Goal: Task Accomplishment & Management: Manage account settings

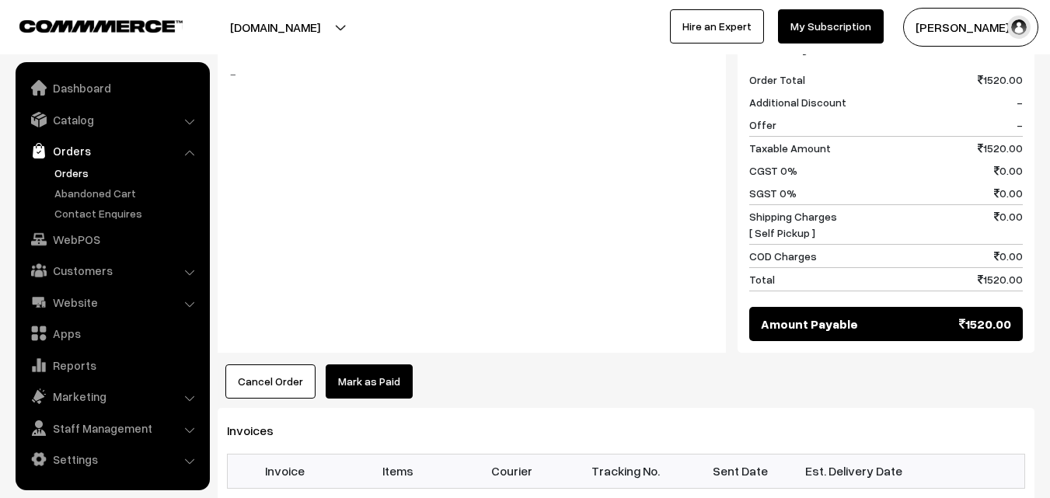
scroll to position [1088, 0]
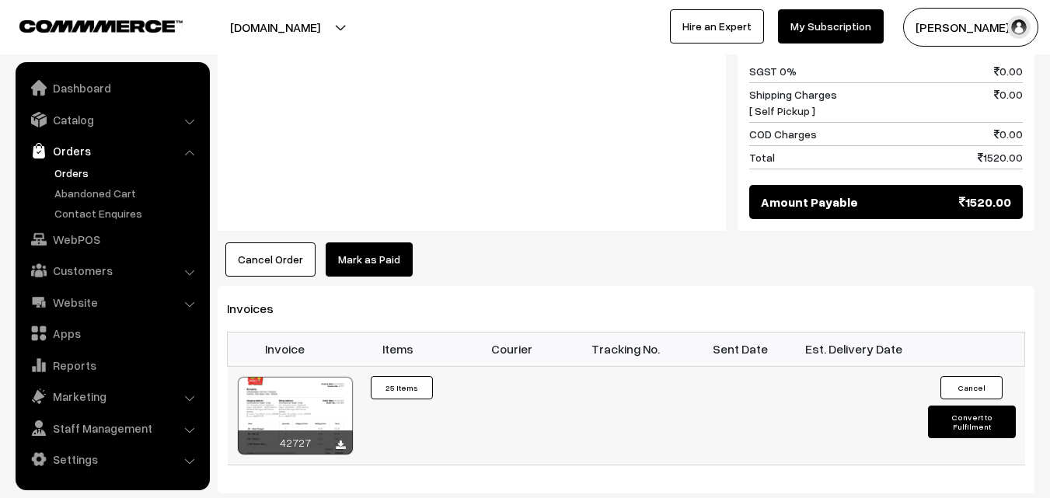
click at [316, 411] on div at bounding box center [295, 416] width 115 height 78
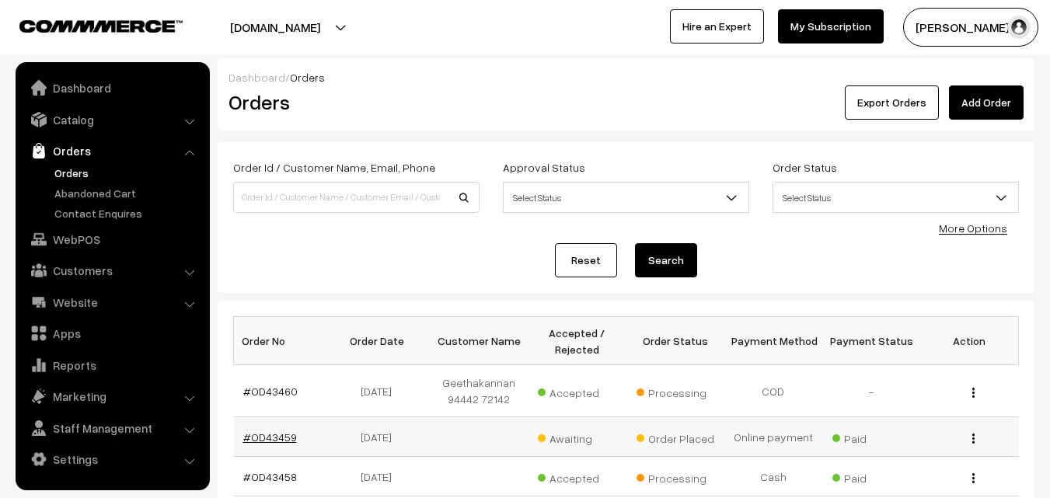
click at [282, 432] on link "#OD43459" at bounding box center [270, 437] width 54 height 13
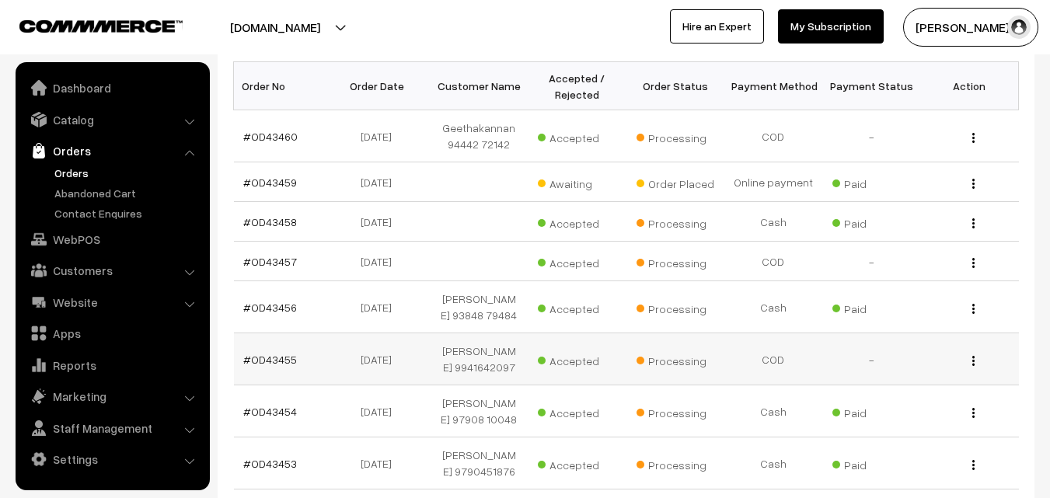
scroll to position [311, 0]
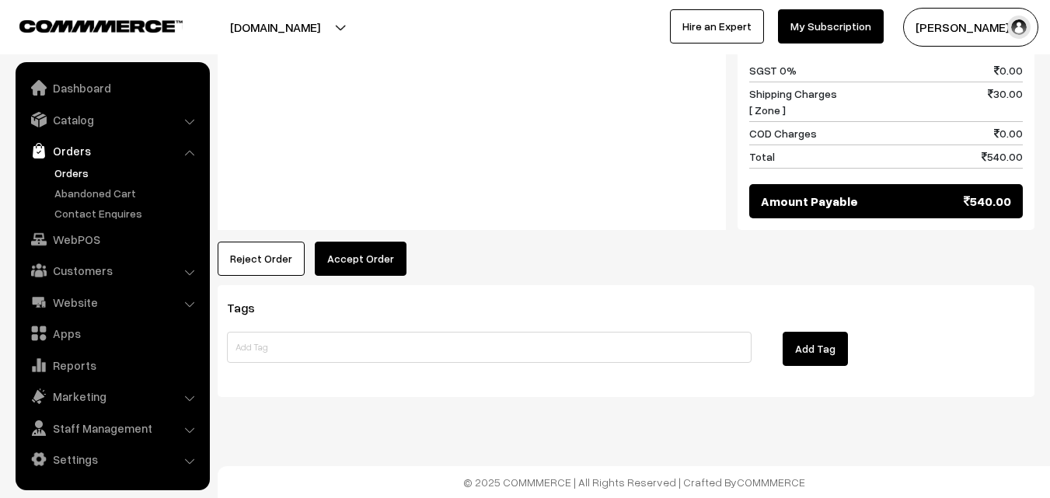
click at [383, 292] on div "Tags Add Tag" at bounding box center [626, 340] width 817 height 111
click at [381, 261] on button "Accept Order" at bounding box center [361, 259] width 92 height 34
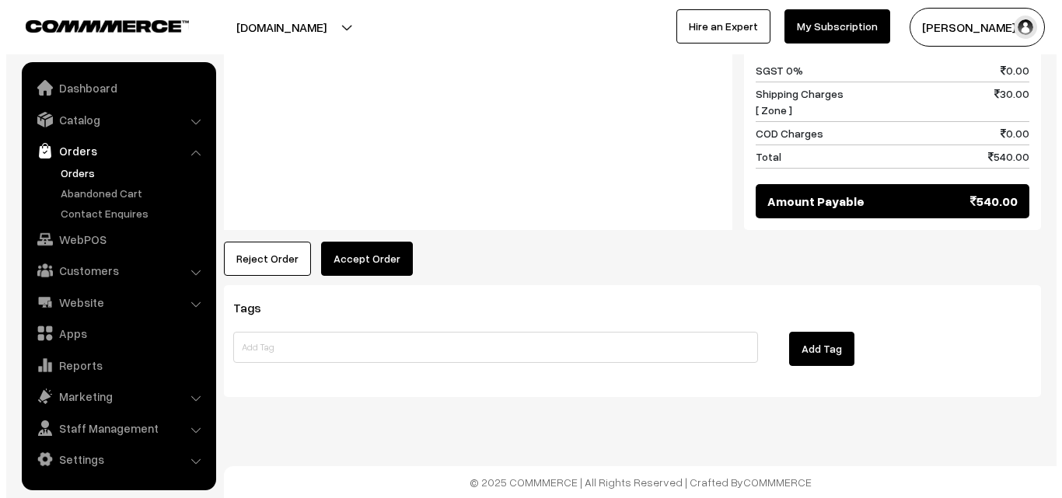
scroll to position [973, 0]
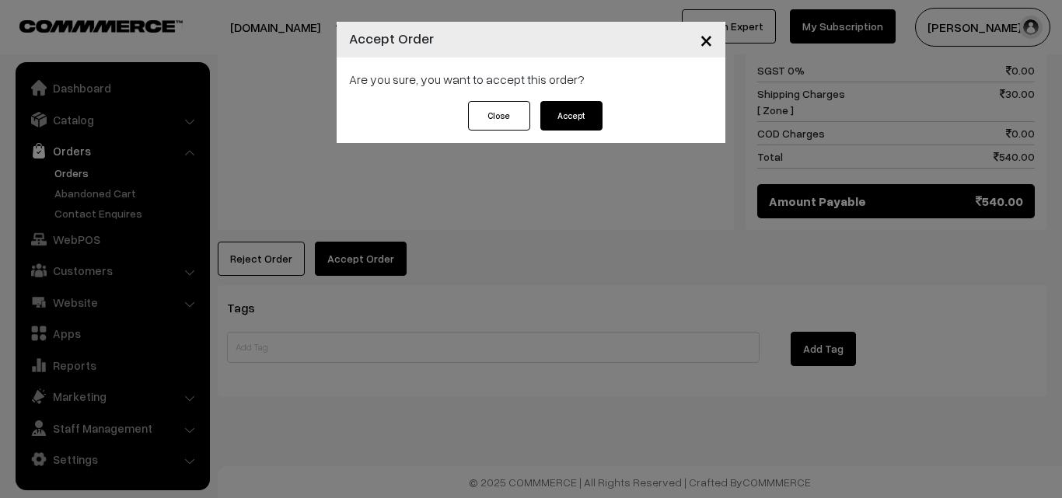
click at [592, 111] on button "Accept" at bounding box center [571, 116] width 62 height 30
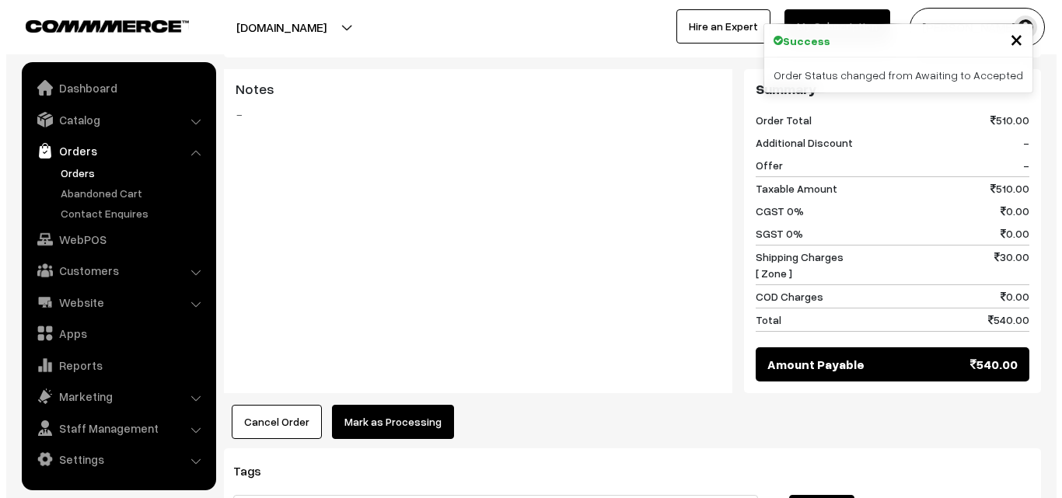
scroll to position [855, 0]
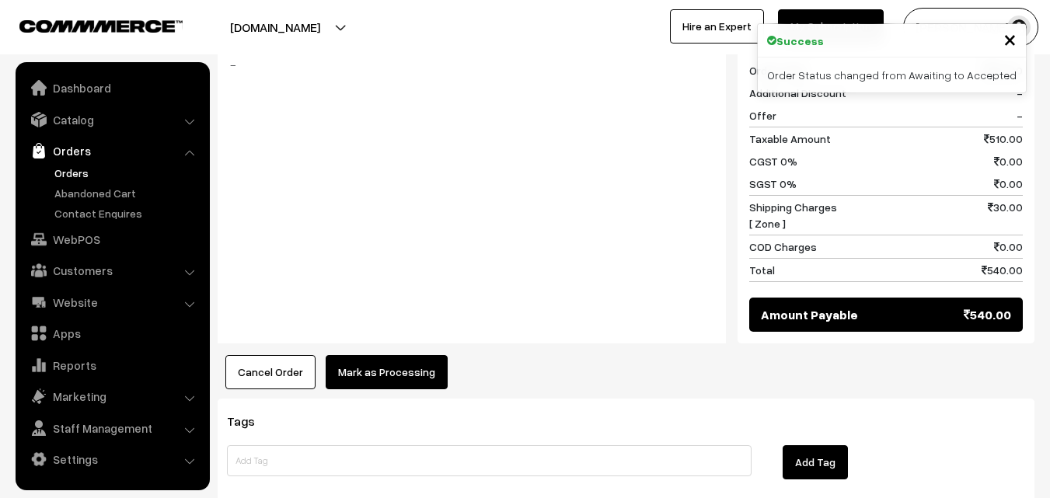
click at [390, 367] on button "Mark as Processing" at bounding box center [387, 372] width 122 height 34
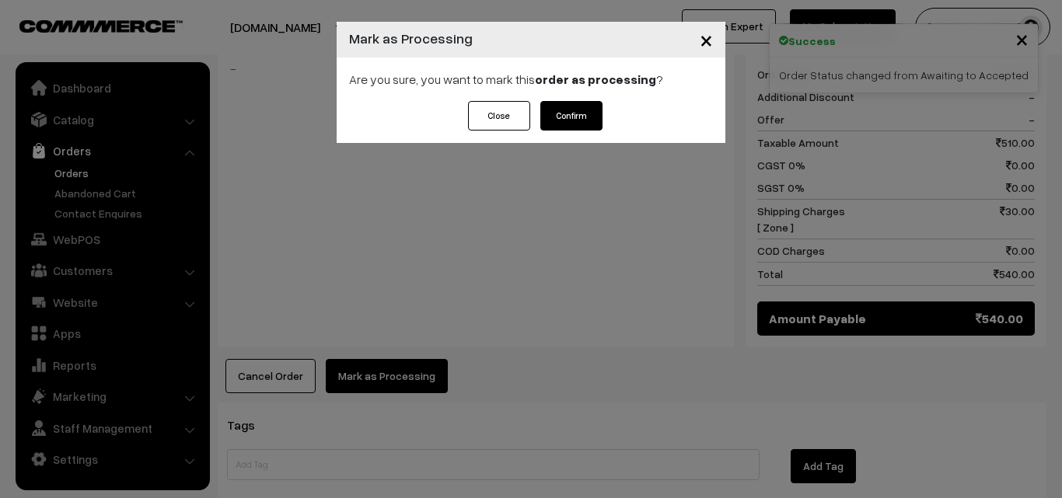
click at [558, 125] on button "Confirm" at bounding box center [571, 116] width 62 height 30
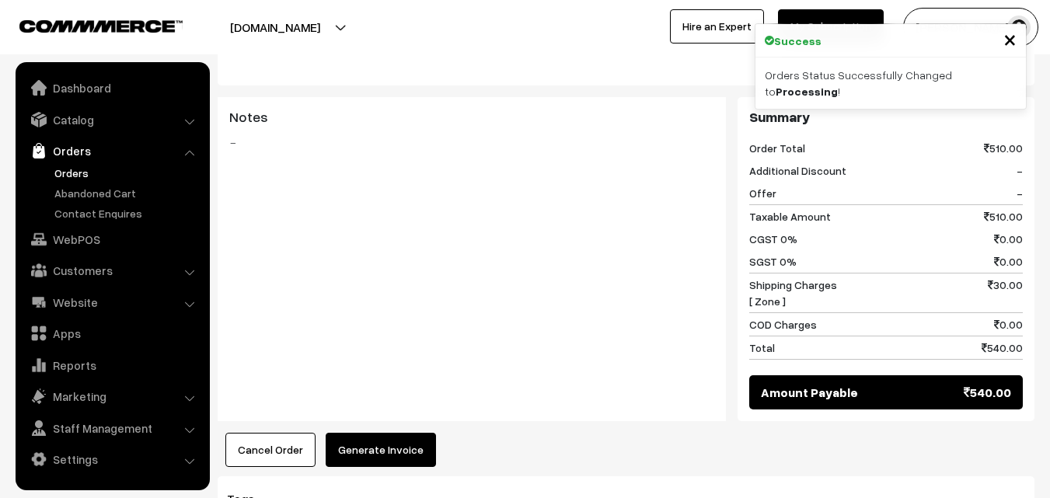
click at [359, 446] on button "Generate Invoice" at bounding box center [381, 450] width 110 height 34
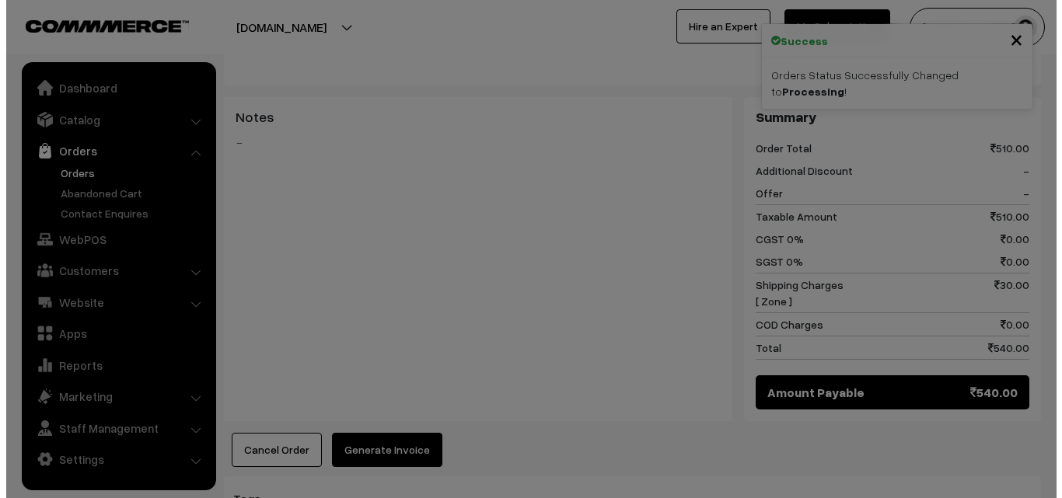
scroll to position [780, 0]
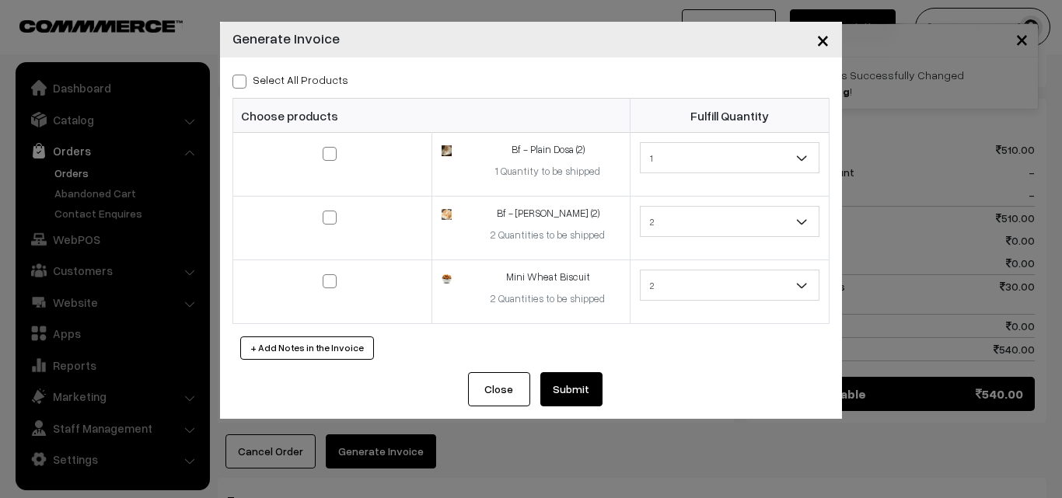
click at [301, 85] on label "Select All Products" at bounding box center [290, 80] width 116 height 16
click at [243, 84] on input "Select All Products" at bounding box center [237, 79] width 10 height 10
checkbox input "true"
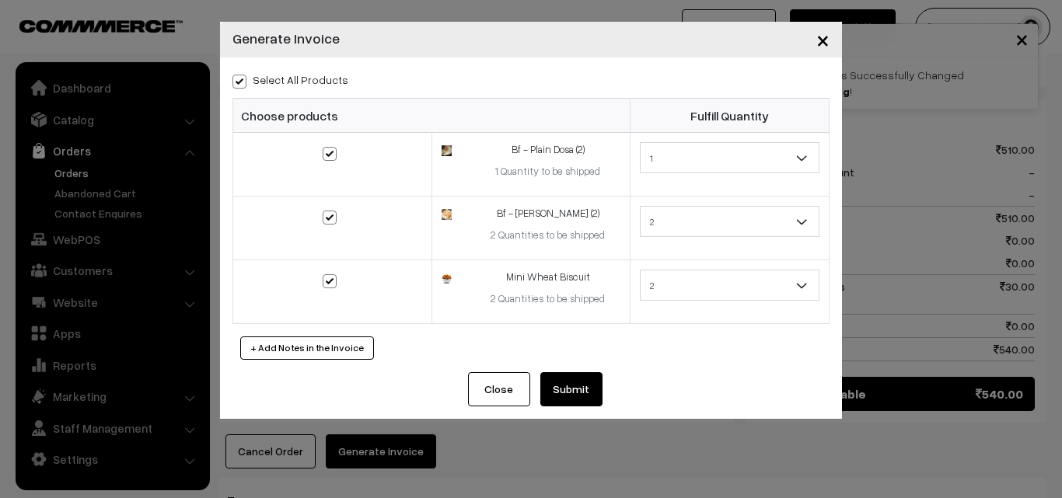
checkbox input "true"
click at [599, 383] on button "Submit" at bounding box center [571, 389] width 62 height 34
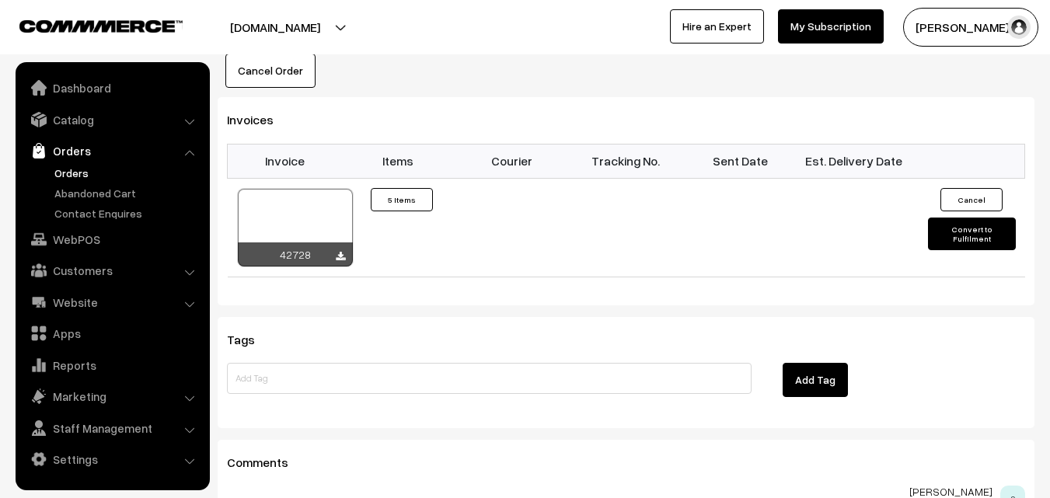
scroll to position [1166, 0]
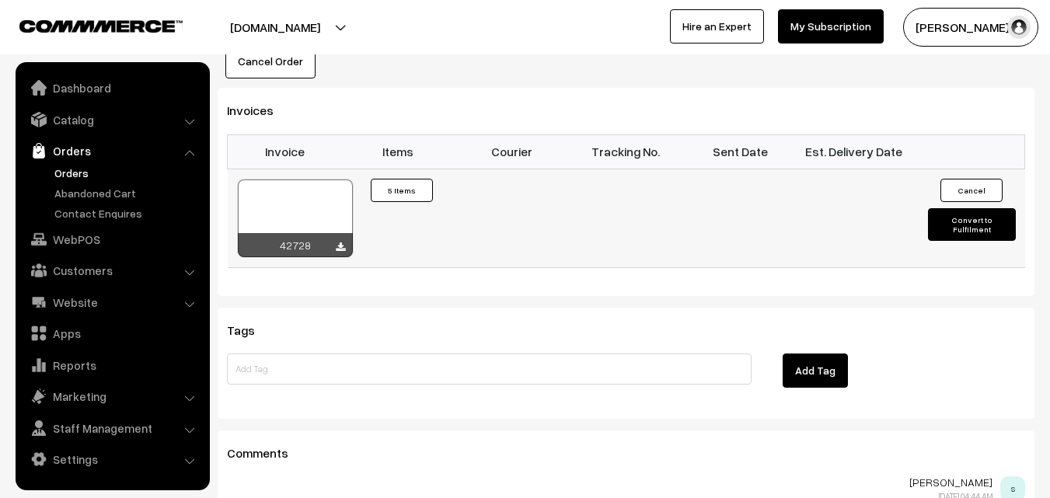
click at [340, 207] on div at bounding box center [295, 219] width 115 height 78
click at [77, 157] on link "Orders" at bounding box center [111, 151] width 185 height 28
click at [74, 174] on link "Orders" at bounding box center [128, 173] width 154 height 16
click at [77, 117] on link "Catalog" at bounding box center [111, 120] width 185 height 28
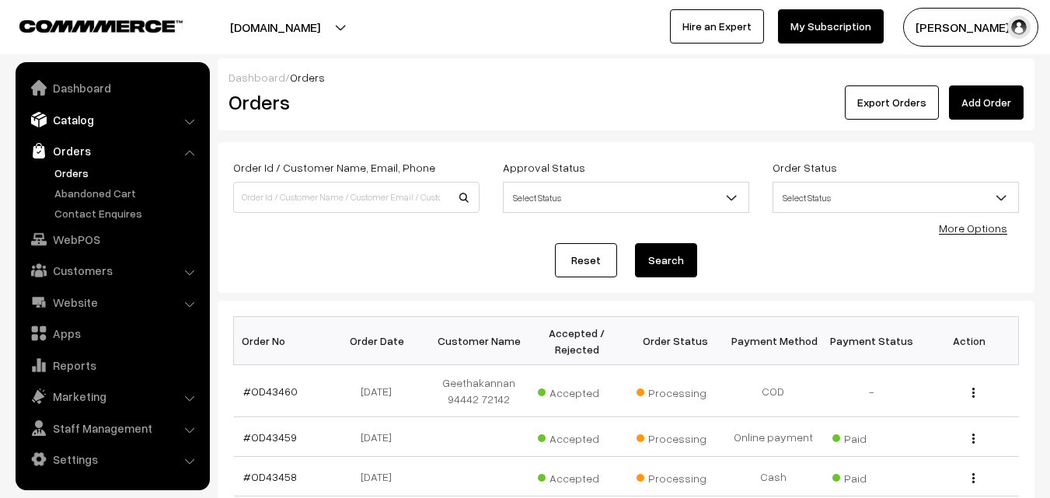
click at [80, 122] on link "Catalog" at bounding box center [111, 120] width 185 height 28
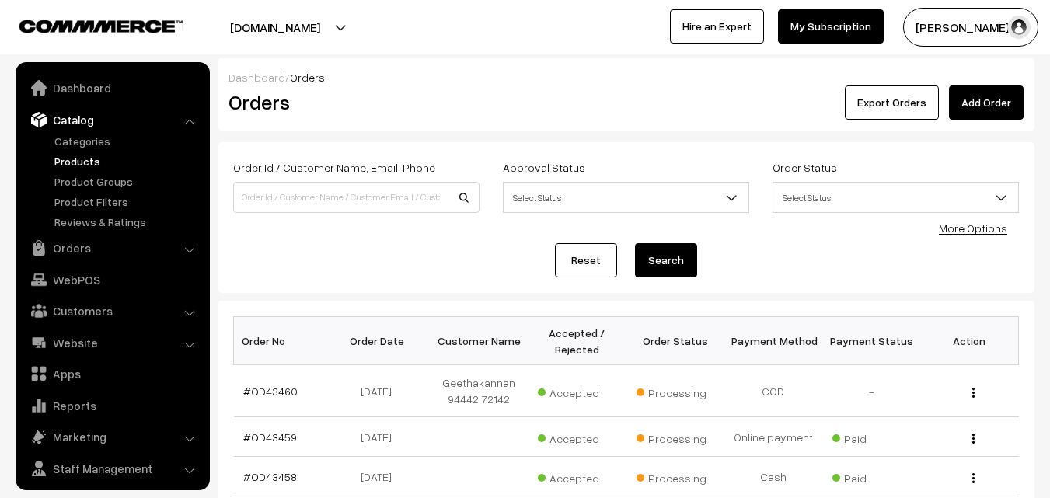
click at [82, 159] on link "Products" at bounding box center [128, 161] width 154 height 16
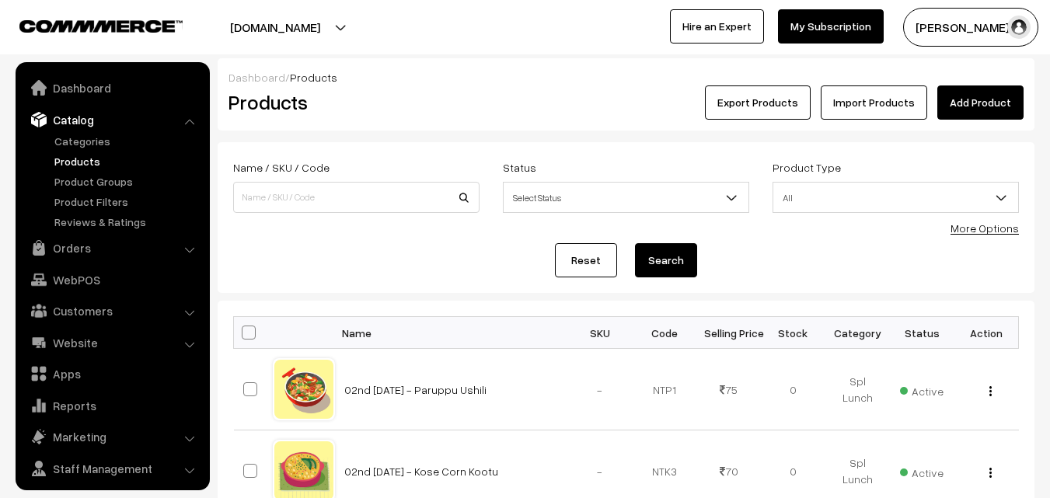
scroll to position [39, 0]
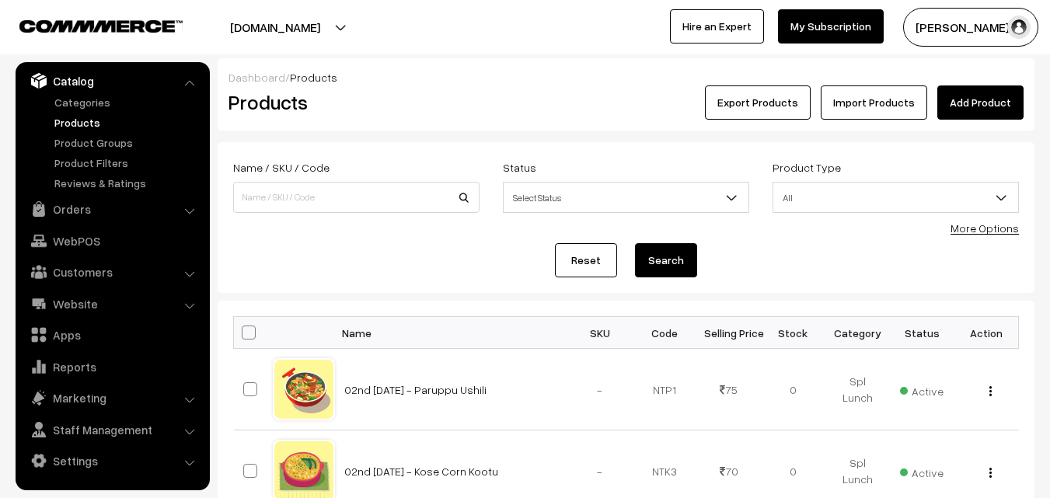
click at [1000, 226] on link "More Options" at bounding box center [985, 228] width 68 height 13
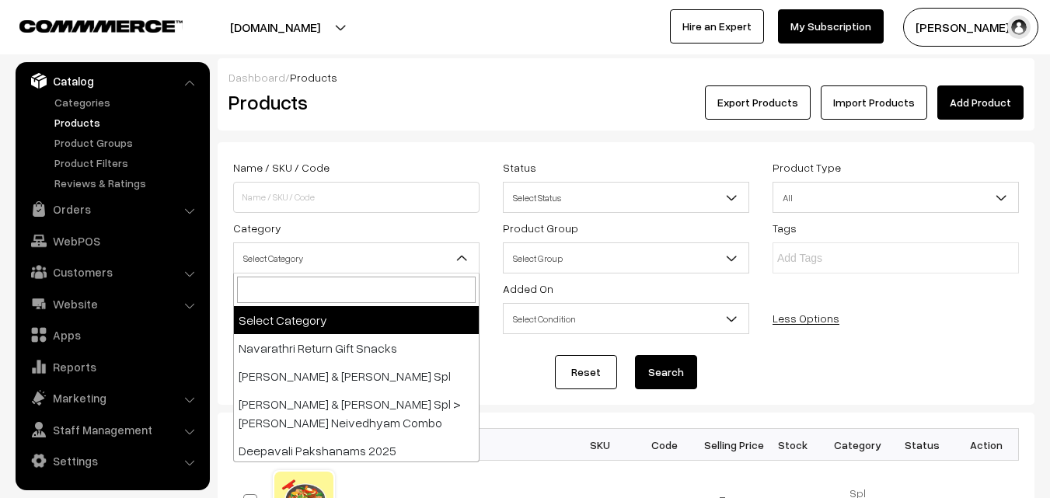
click at [373, 259] on span "Select Category" at bounding box center [356, 258] width 245 height 27
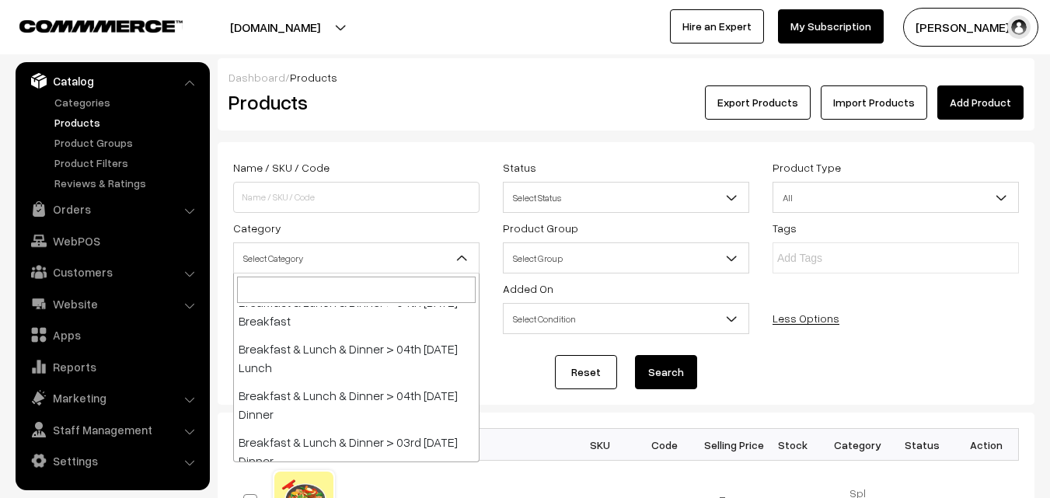
scroll to position [389, 0]
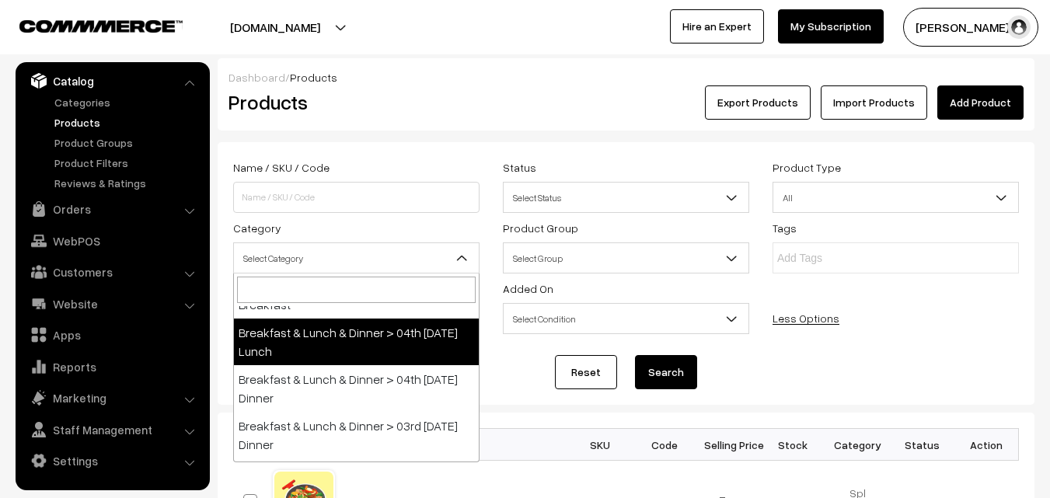
select select "95"
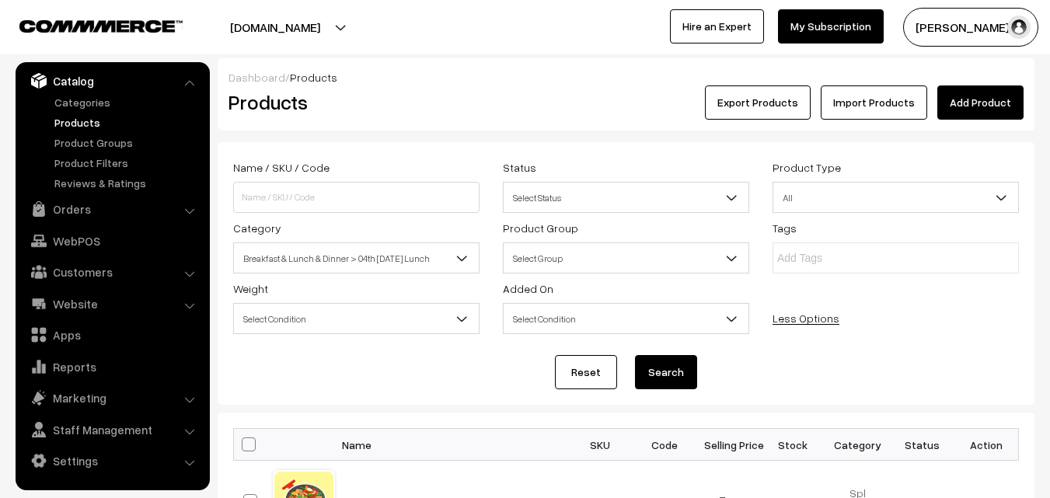
click at [679, 376] on button "Search" at bounding box center [666, 372] width 62 height 34
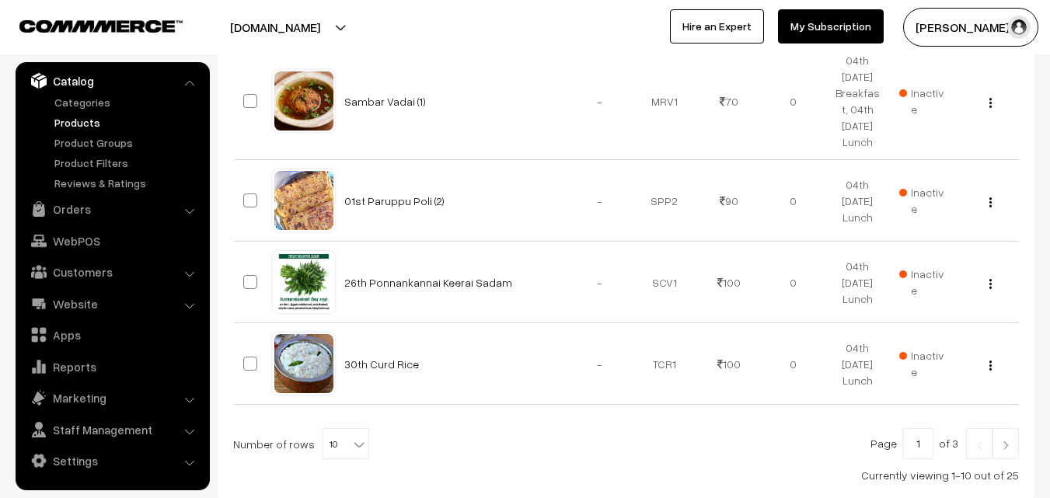
scroll to position [1046, 0]
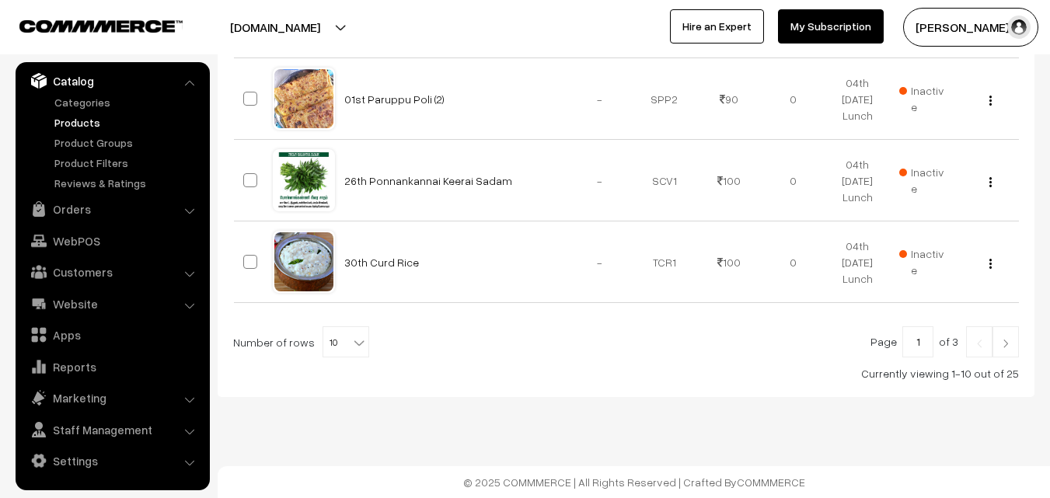
click at [351, 343] on b at bounding box center [359, 343] width 16 height 16
select select "100"
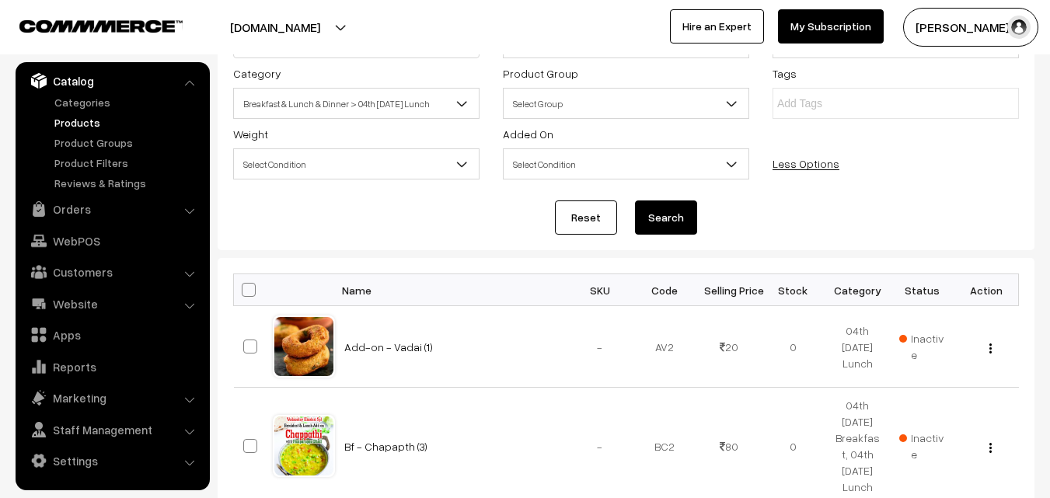
scroll to position [155, 0]
click at [252, 295] on span at bounding box center [249, 289] width 14 height 14
click at [244, 294] on input "checkbox" at bounding box center [239, 289] width 10 height 10
checkbox input "true"
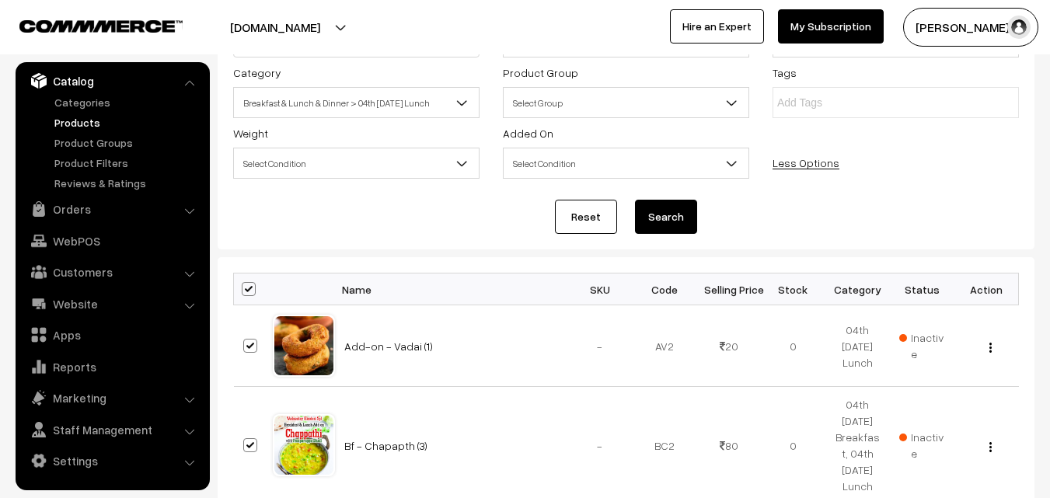
checkbox input "true"
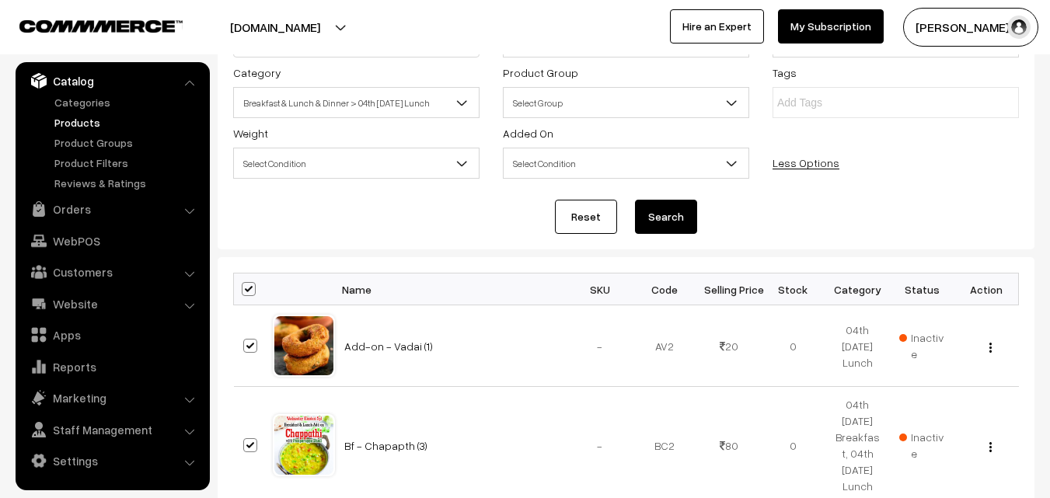
checkbox input "true"
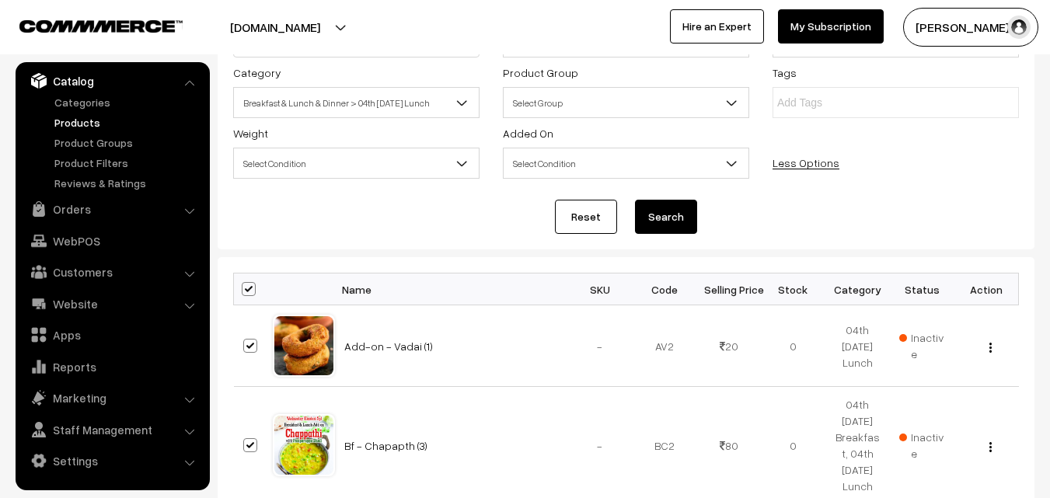
checkbox input "true"
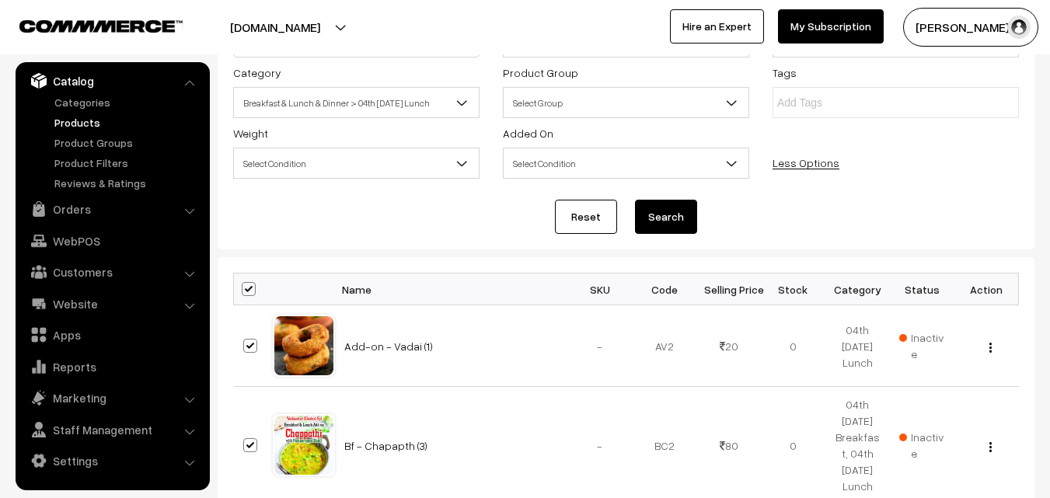
checkbox input "true"
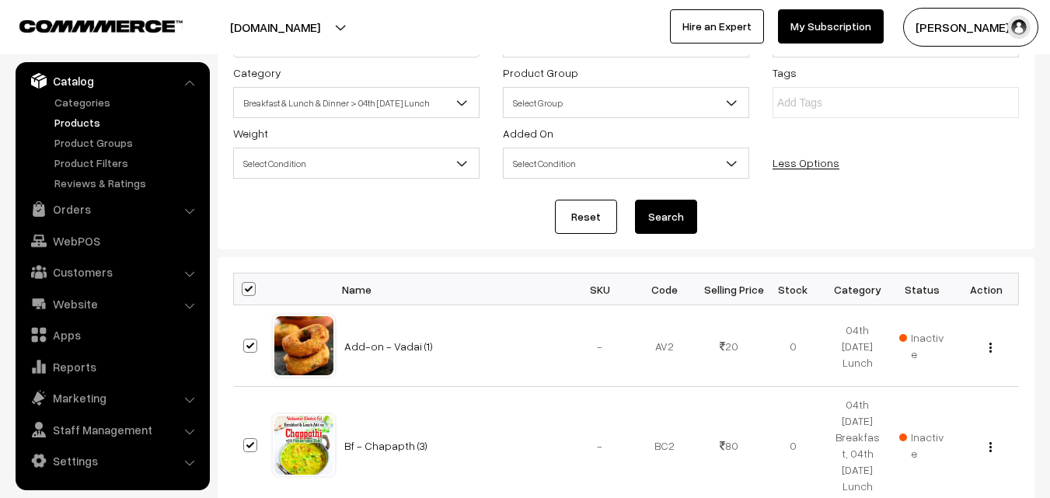
checkbox input "true"
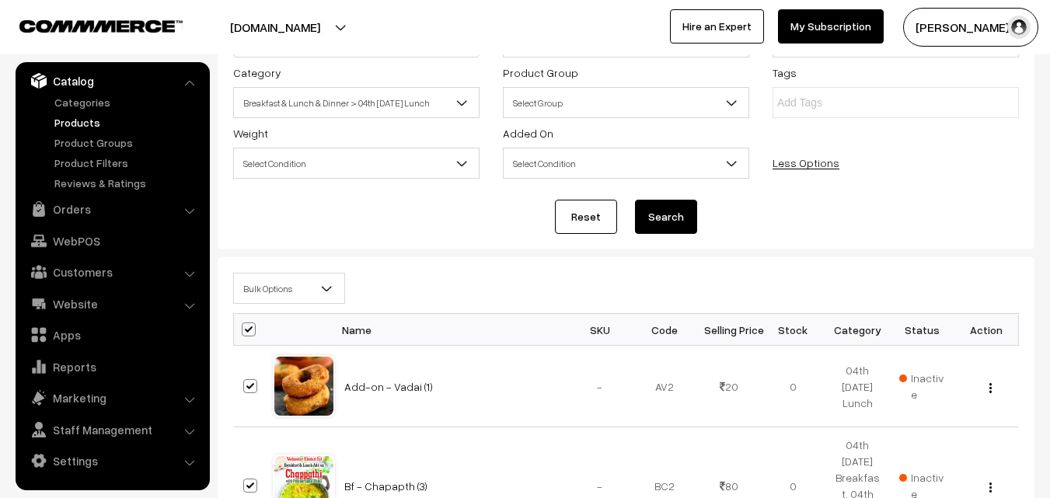
click at [267, 301] on span "Bulk Options" at bounding box center [289, 288] width 110 height 27
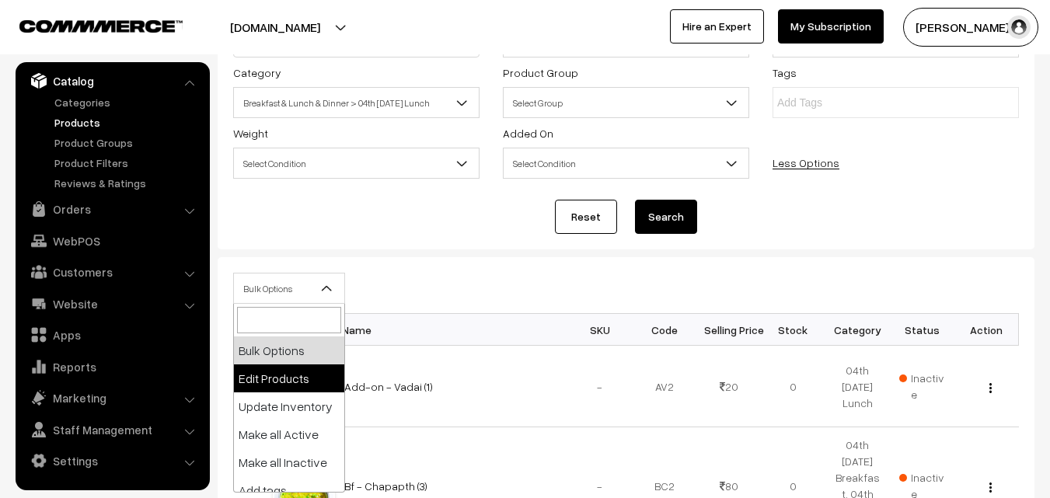
select select "editProduct"
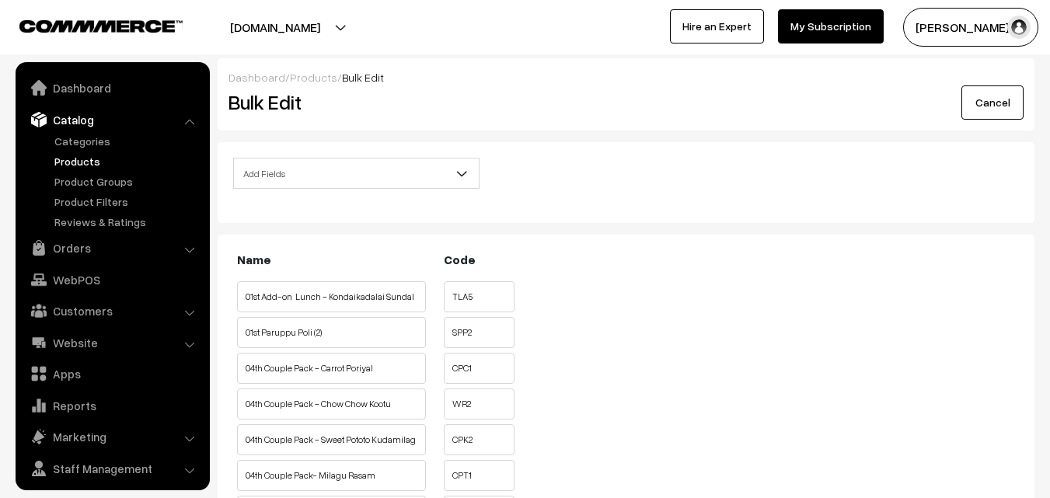
scroll to position [39, 0]
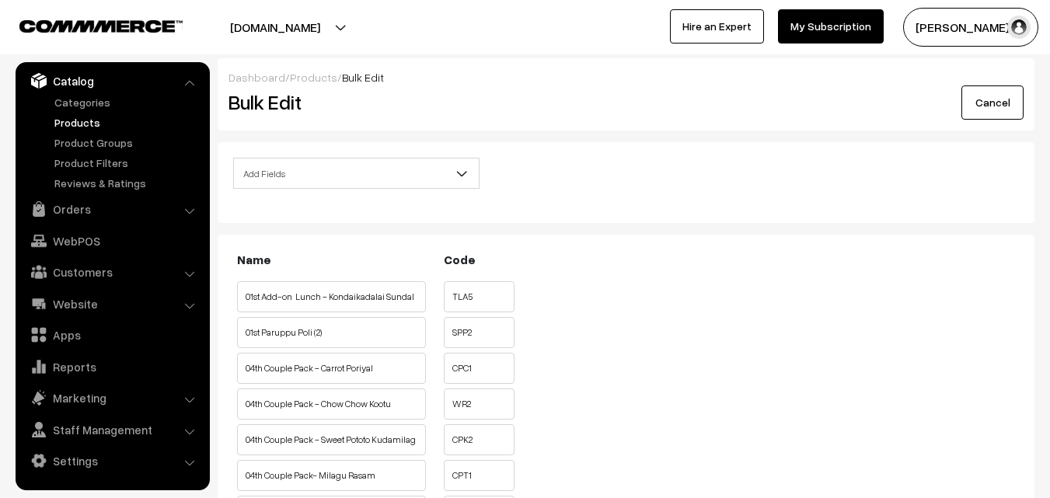
click at [308, 166] on span "Add Fields" at bounding box center [356, 173] width 245 height 27
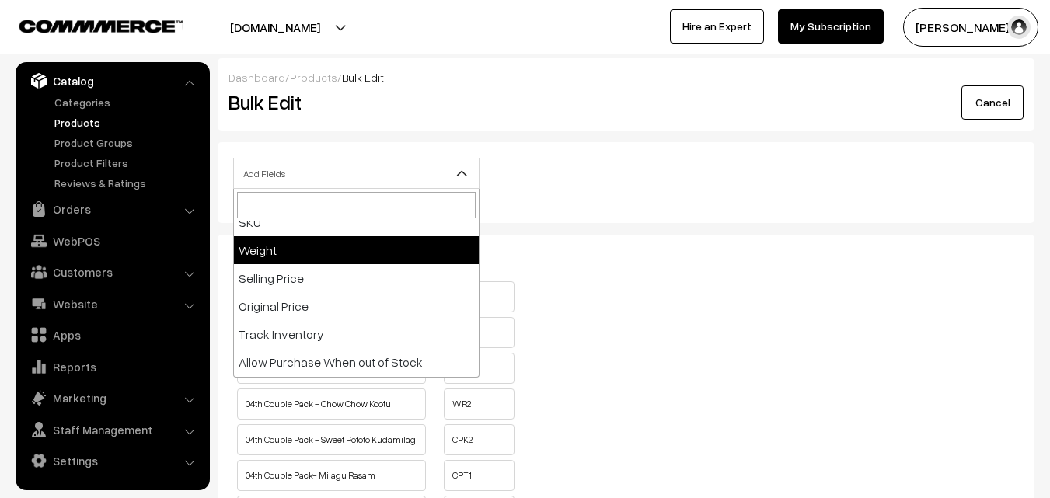
scroll to position [155, 0]
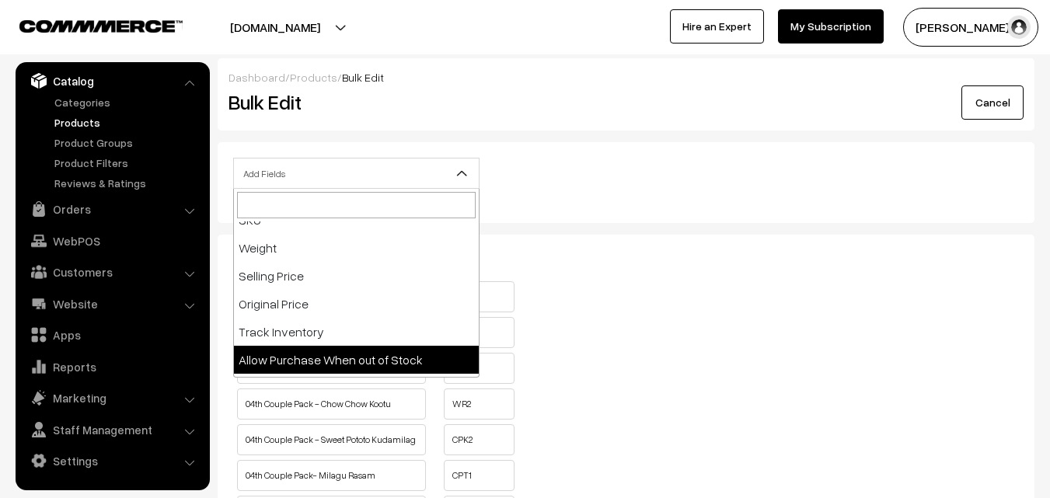
select select "allow-purchase"
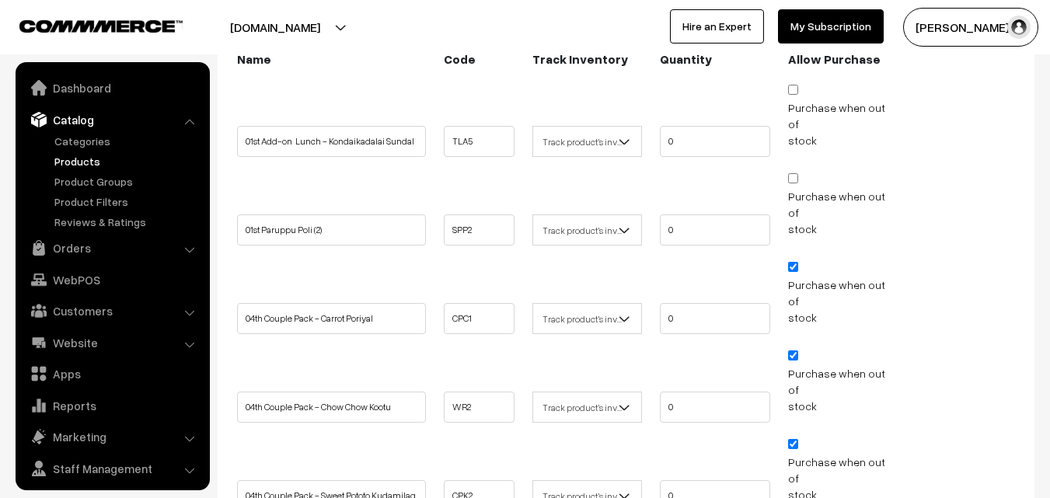
scroll to position [39, 0]
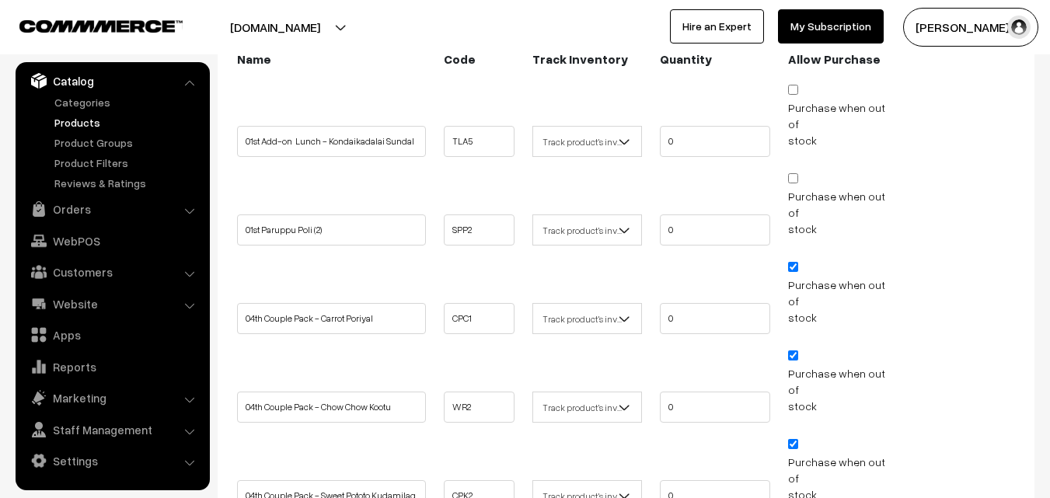
click at [794, 262] on input "Purchase when out of stock" at bounding box center [793, 267] width 10 height 10
checkbox input "false"
click at [794, 351] on input "Purchase when out of stock" at bounding box center [793, 356] width 10 height 10
checkbox input "false"
click at [793, 439] on input "Purchase when out of stock" at bounding box center [793, 444] width 10 height 10
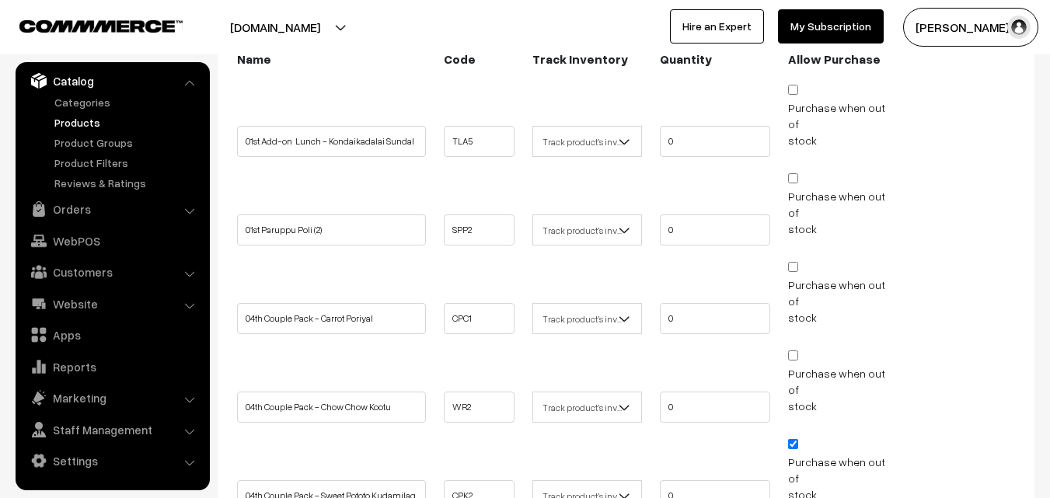
checkbox input "false"
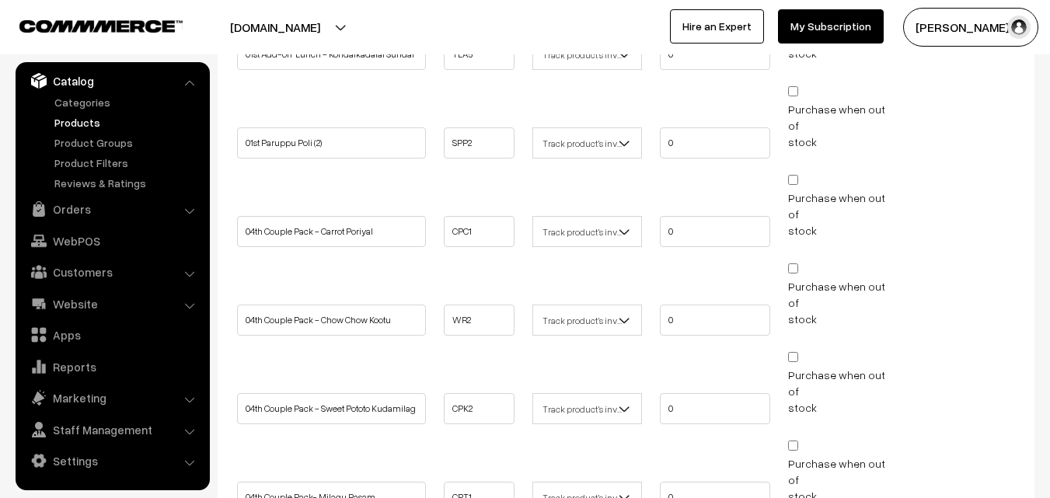
scroll to position [466, 0]
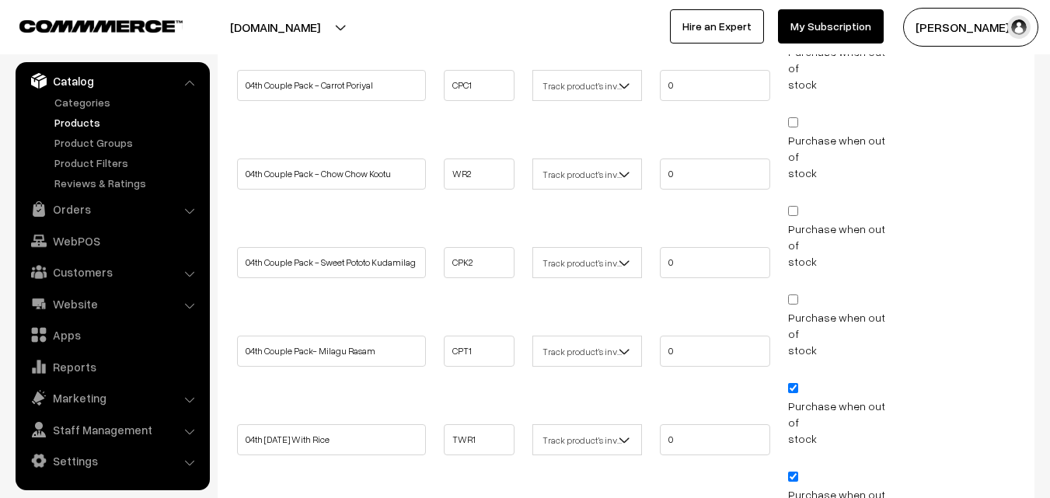
click at [798, 383] on input "Purchase when out of stock" at bounding box center [793, 388] width 10 height 10
checkbox input "false"
click at [800, 468] on li "Purchase when out of stock" at bounding box center [843, 505] width 118 height 74
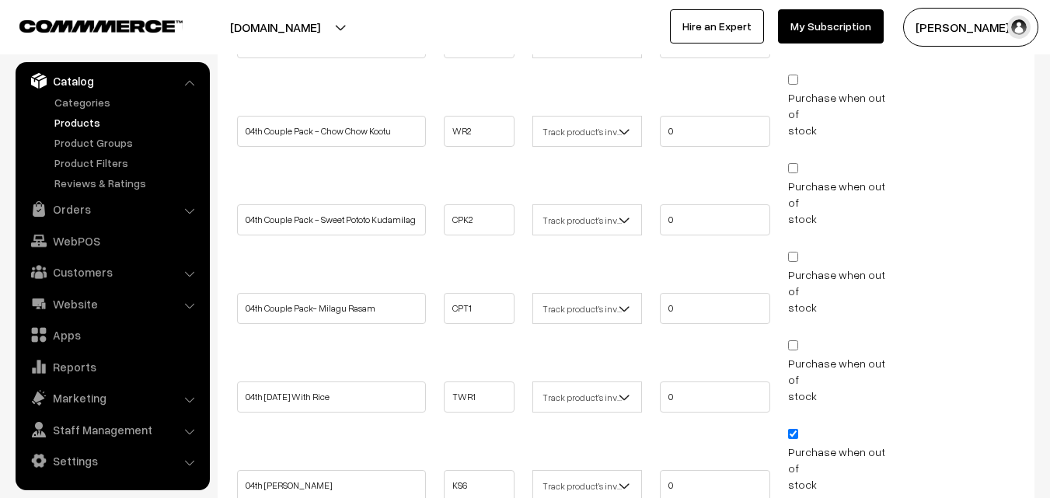
scroll to position [544, 0]
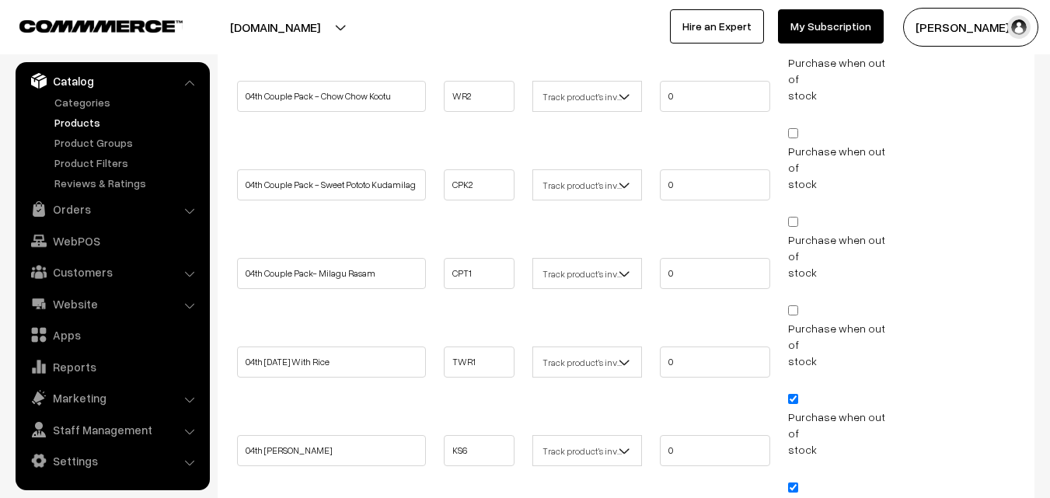
click at [796, 394] on input "Purchase when out of stock" at bounding box center [793, 399] width 10 height 10
checkbox input "false"
click at [791, 483] on input "Purchase when out of stock" at bounding box center [793, 488] width 10 height 10
checkbox input "false"
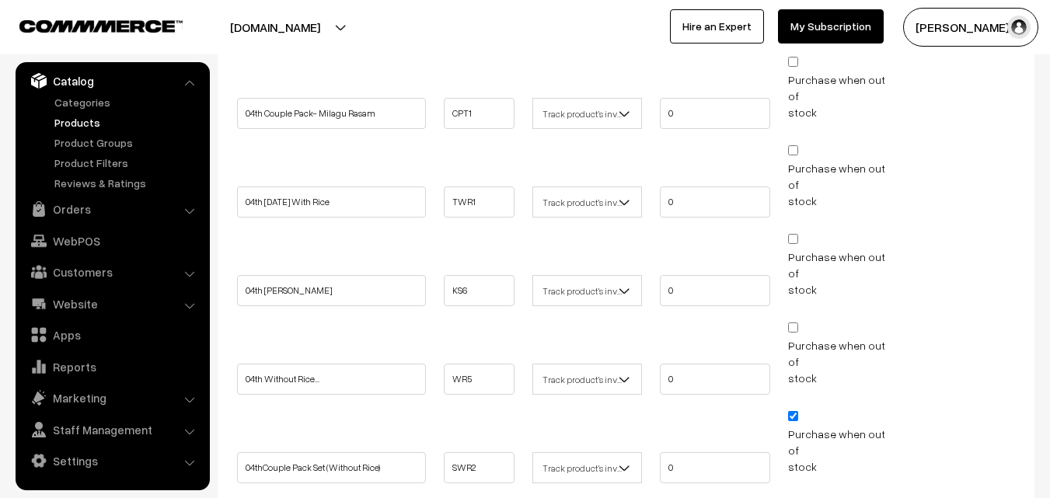
scroll to position [855, 0]
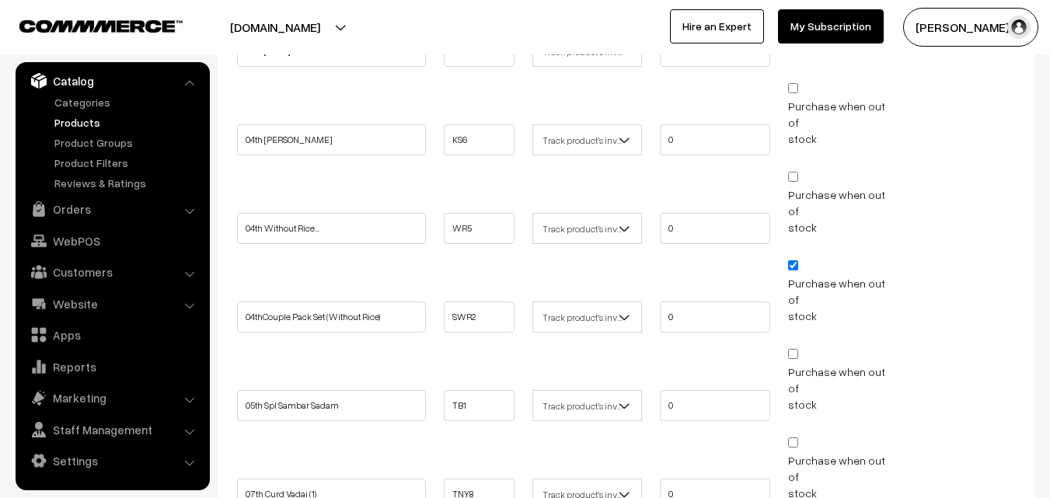
click at [789, 257] on li "Purchase when out of stock" at bounding box center [843, 294] width 118 height 74
click at [796, 257] on li "Purchase when out of stock" at bounding box center [843, 294] width 118 height 74
click at [796, 260] on input "Purchase when out of stock" at bounding box center [793, 265] width 10 height 10
checkbox input "false"
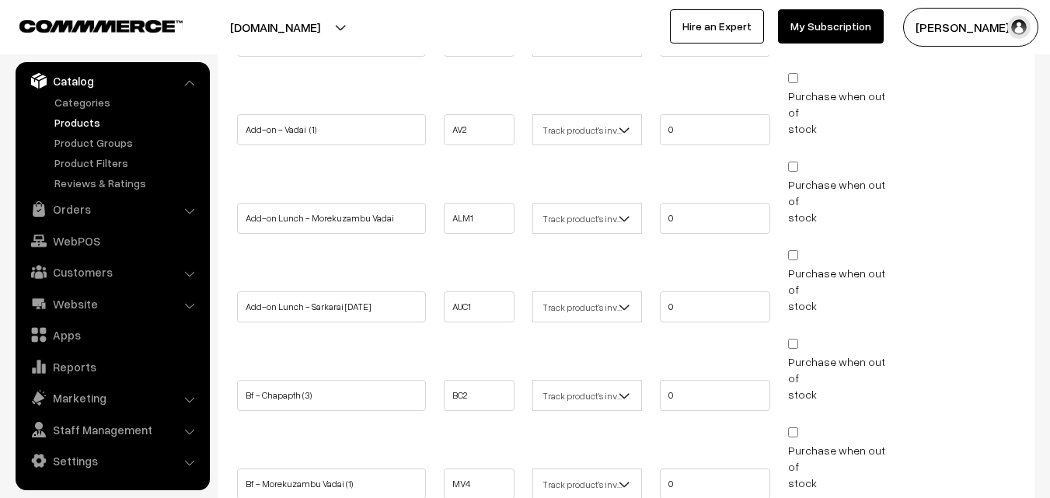
scroll to position [1710, 0]
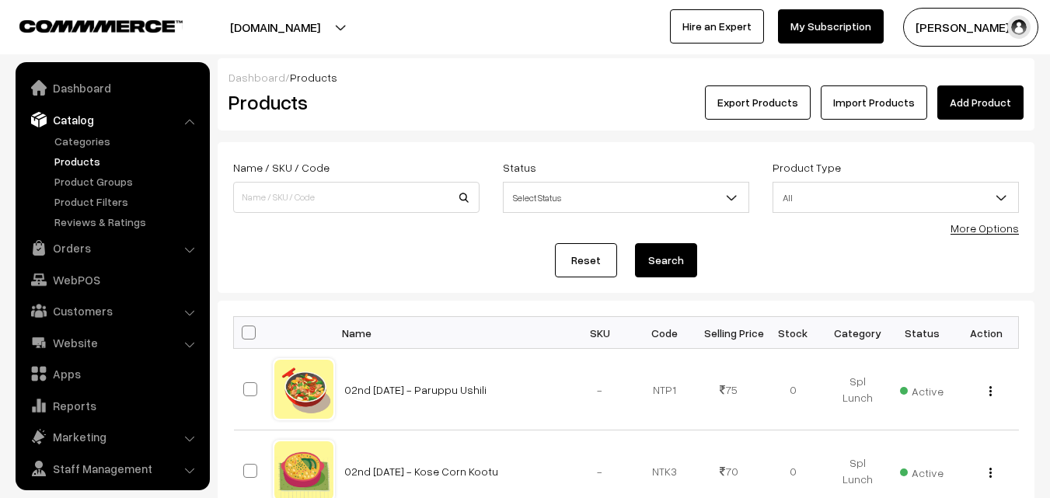
scroll to position [39, 0]
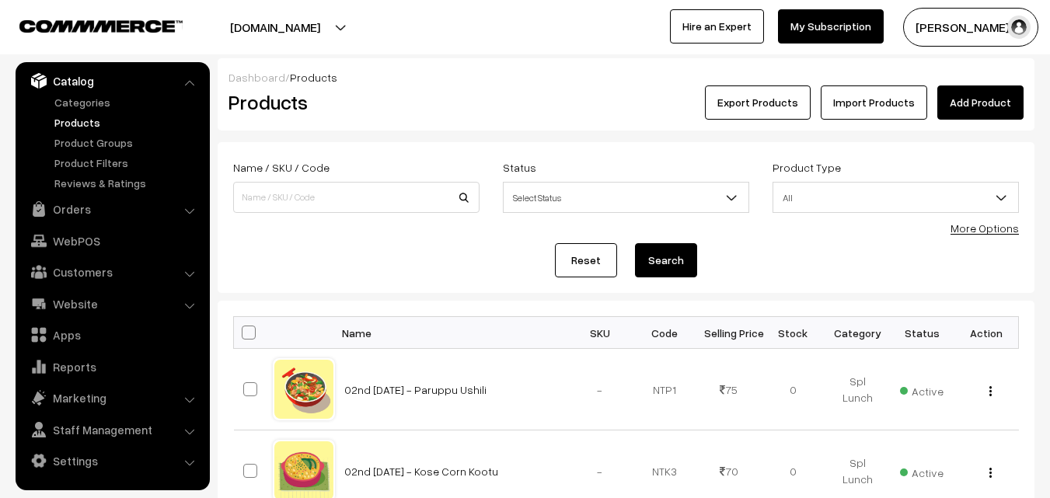
click at [963, 229] on link "More Options" at bounding box center [985, 228] width 68 height 13
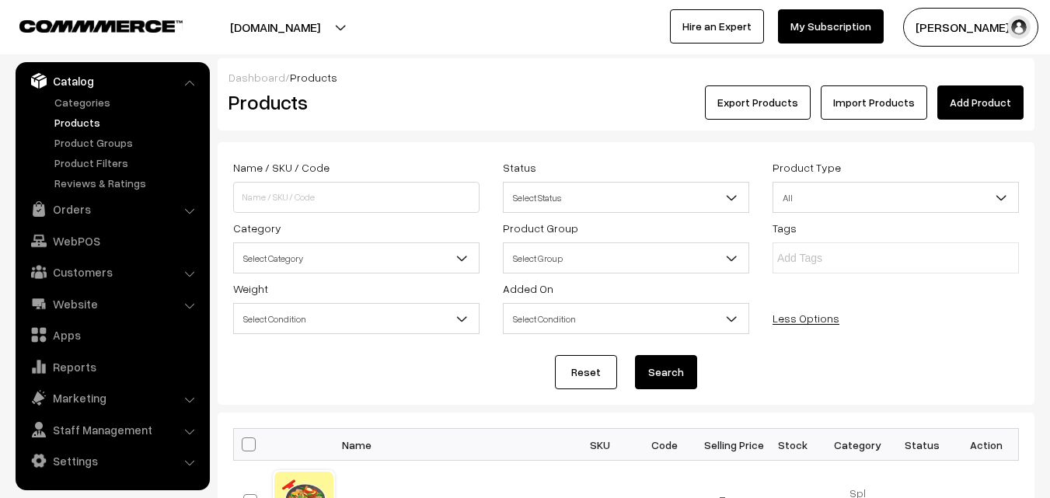
click at [260, 268] on span "Select Category" at bounding box center [356, 258] width 245 height 27
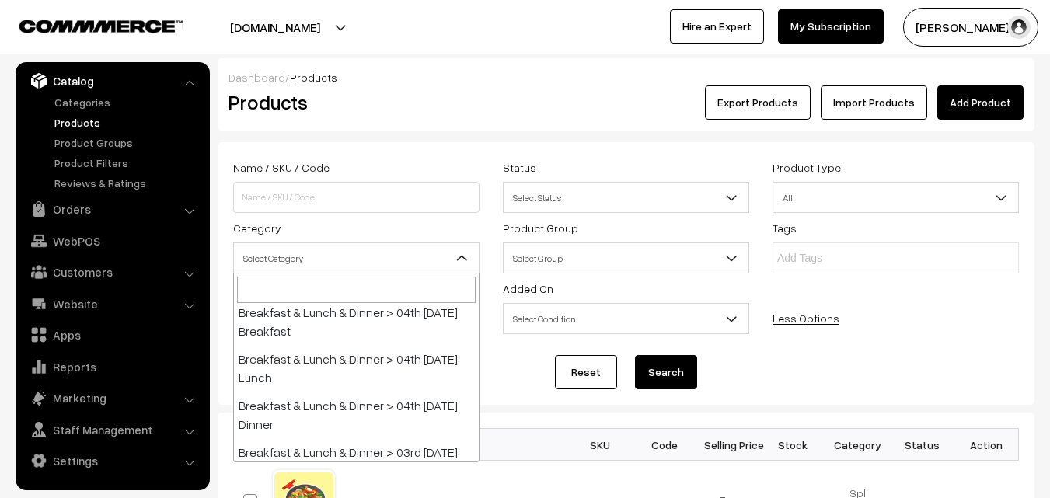
scroll to position [389, 0]
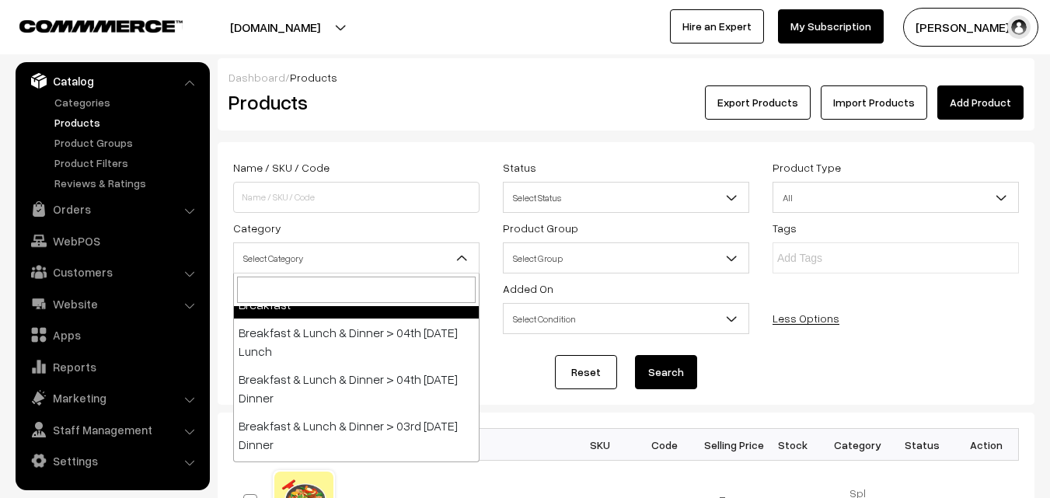
select select "91"
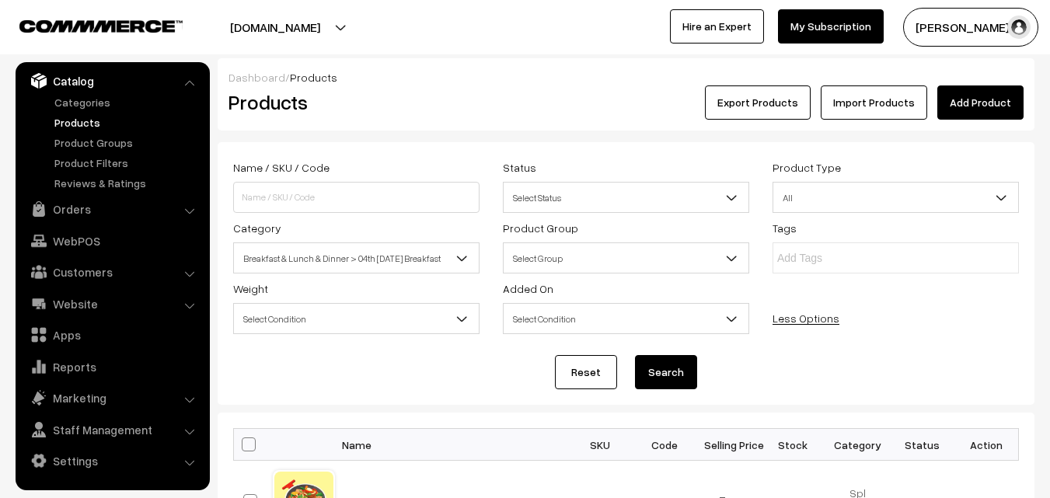
click at [678, 374] on button "Search" at bounding box center [666, 372] width 62 height 34
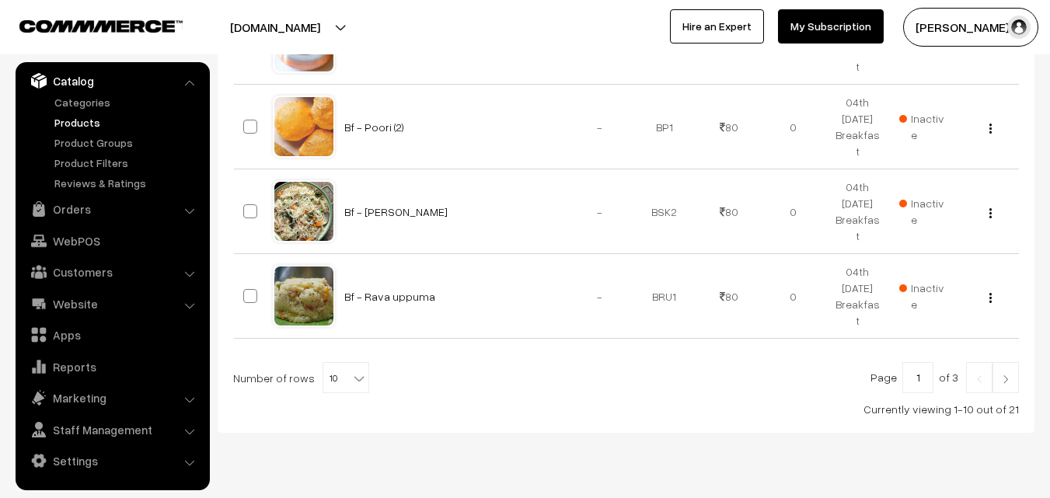
scroll to position [1046, 0]
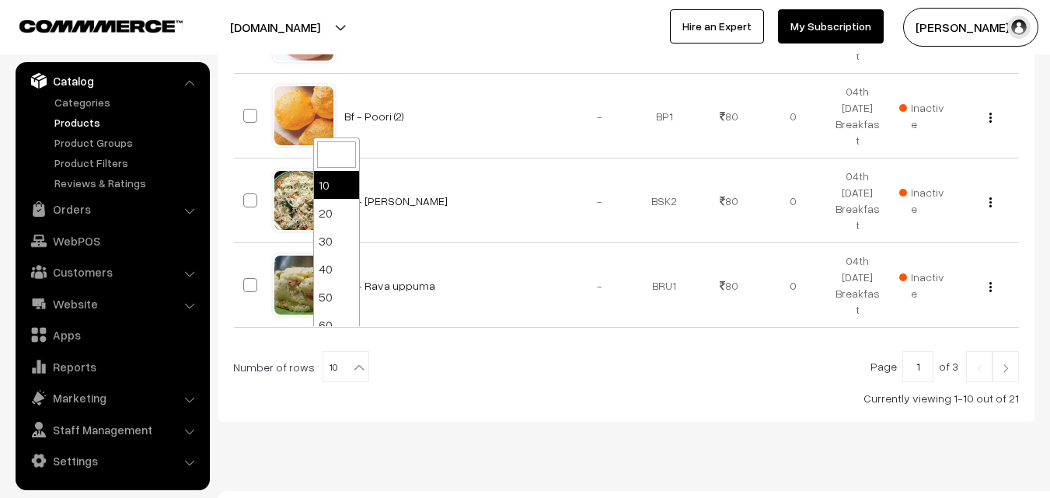
click at [351, 360] on b at bounding box center [359, 368] width 16 height 16
select select "80"
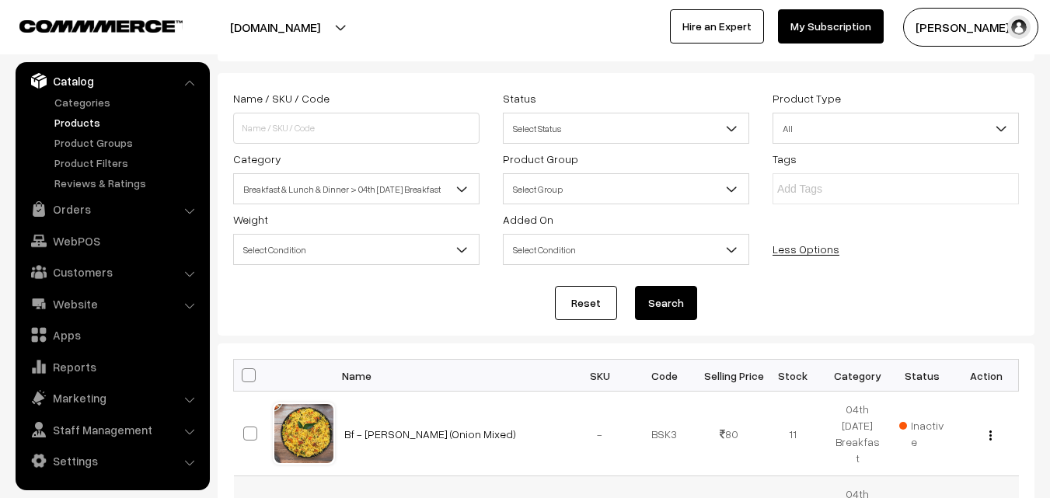
scroll to position [311, 0]
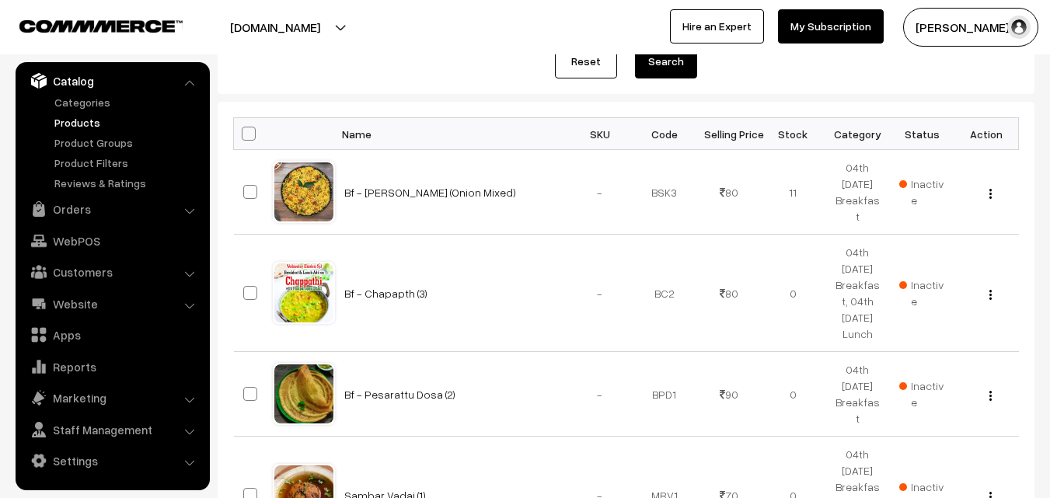
click at [252, 131] on span at bounding box center [249, 134] width 14 height 14
click at [244, 131] on input "checkbox" at bounding box center [239, 133] width 10 height 10
checkbox input "true"
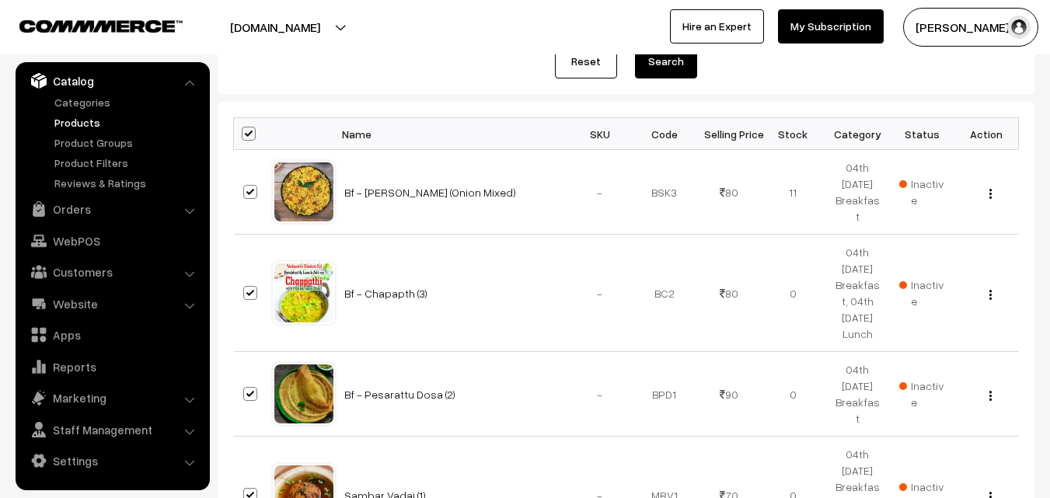
checkbox input "true"
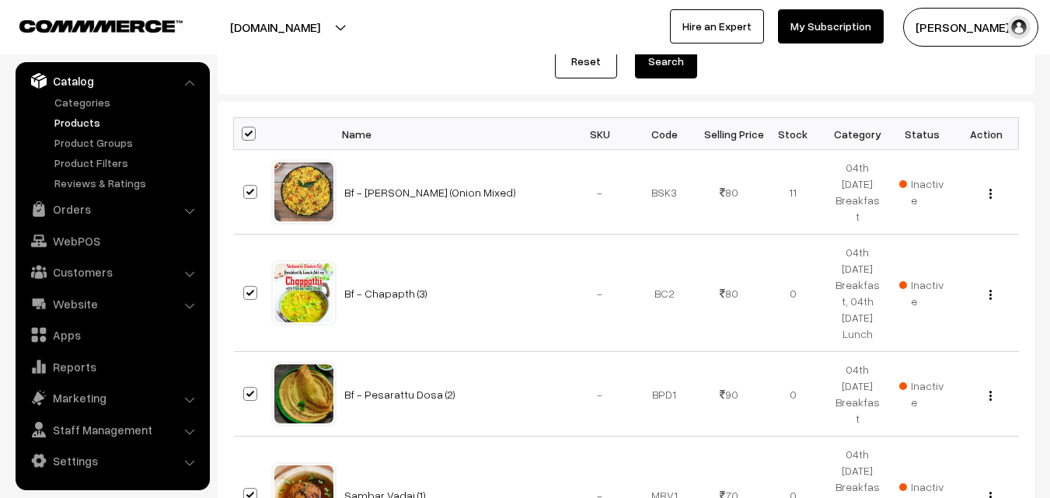
checkbox input "true"
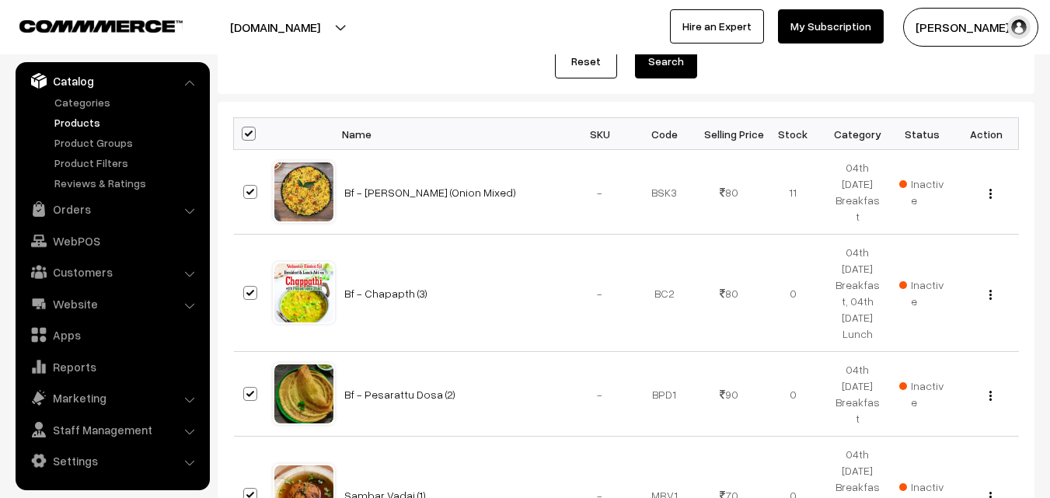
checkbox input "true"
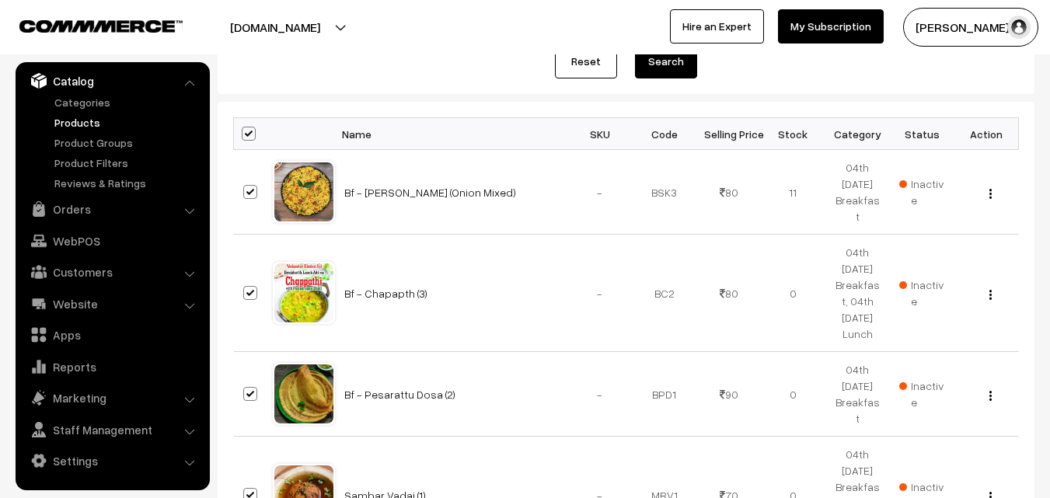
checkbox input "true"
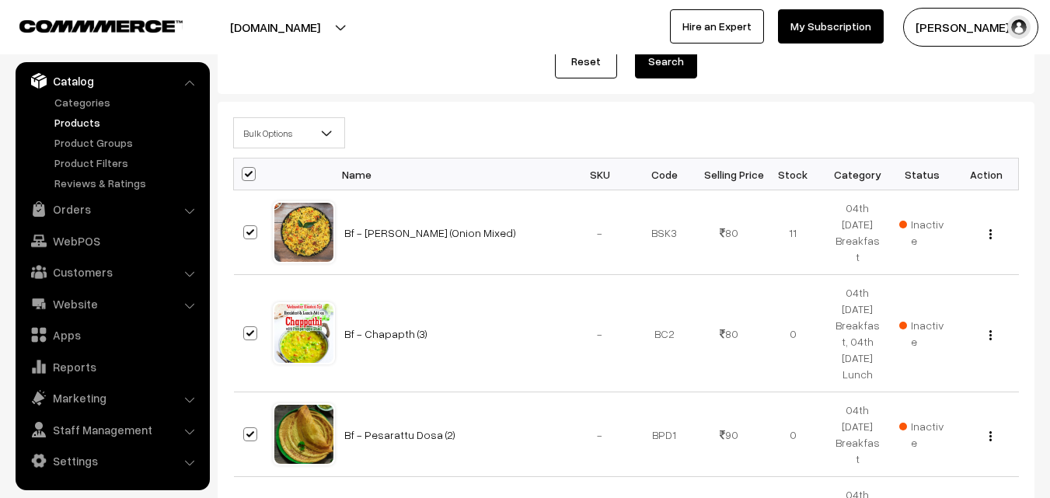
click at [256, 159] on th at bounding box center [253, 175] width 39 height 32
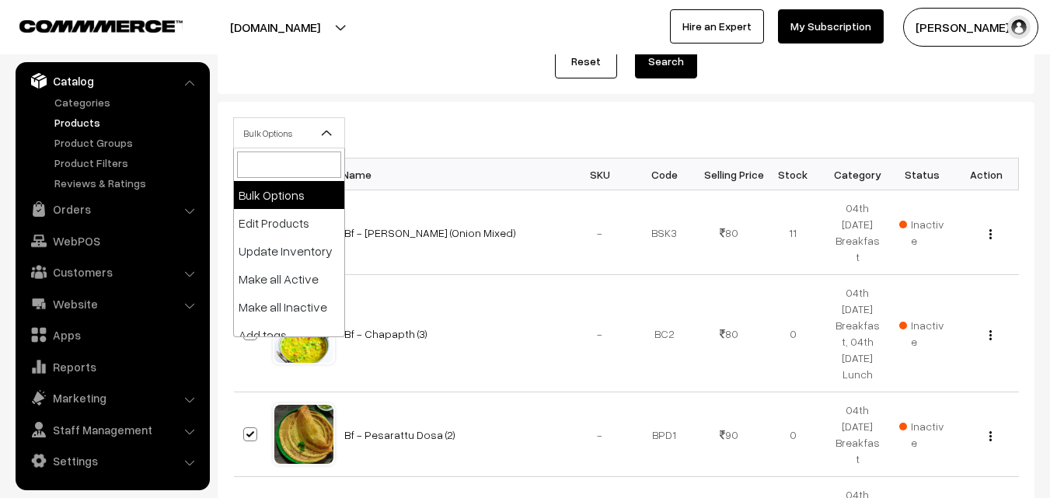
click at [264, 138] on span "Bulk Options" at bounding box center [289, 133] width 110 height 27
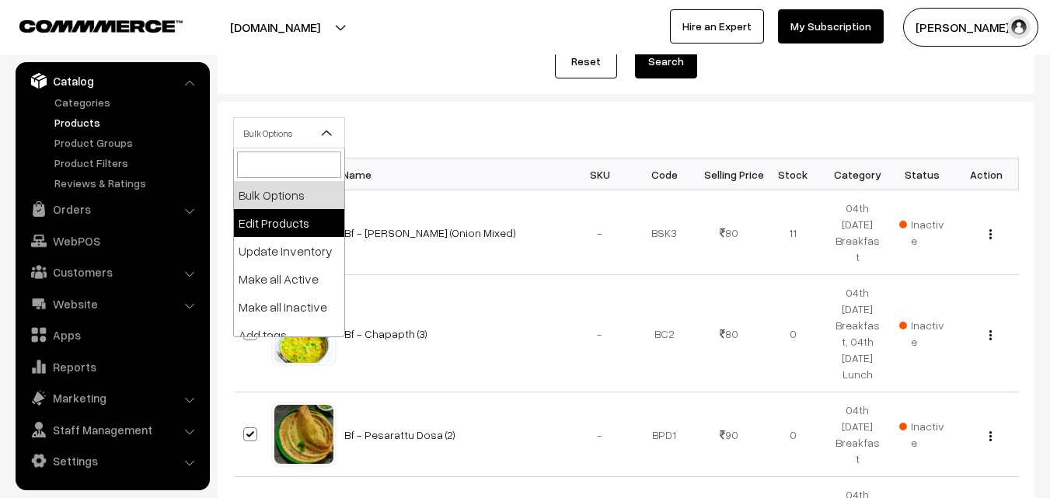
select select "editProduct"
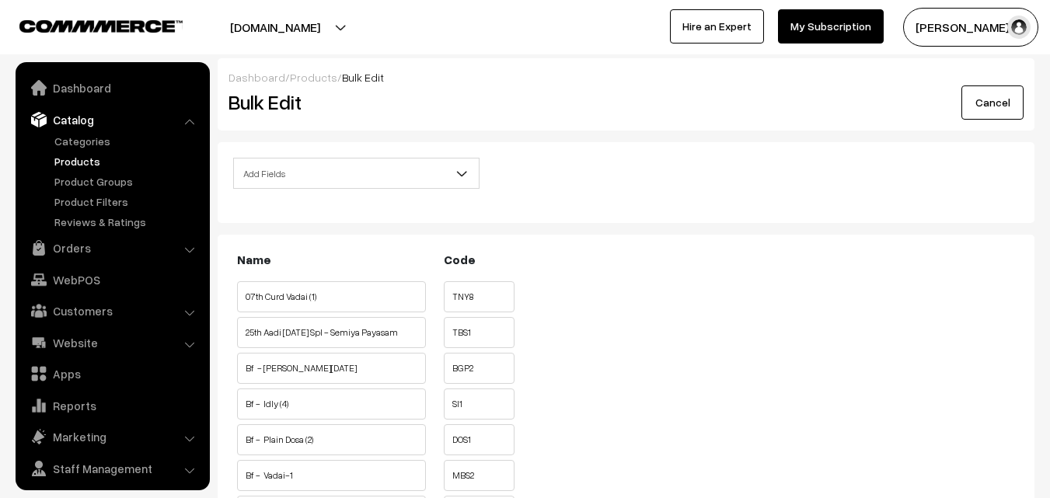
scroll to position [39, 0]
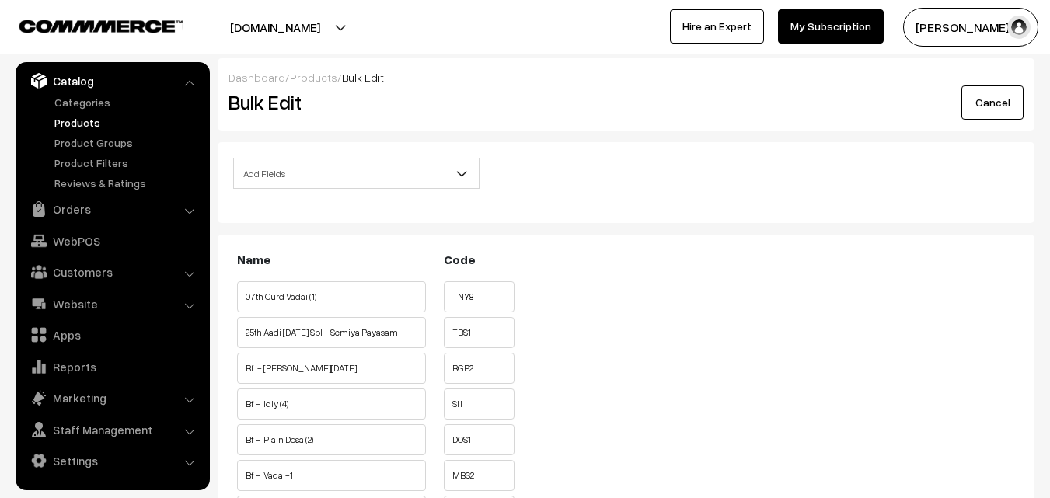
click at [282, 172] on span "Add Fields" at bounding box center [356, 173] width 245 height 27
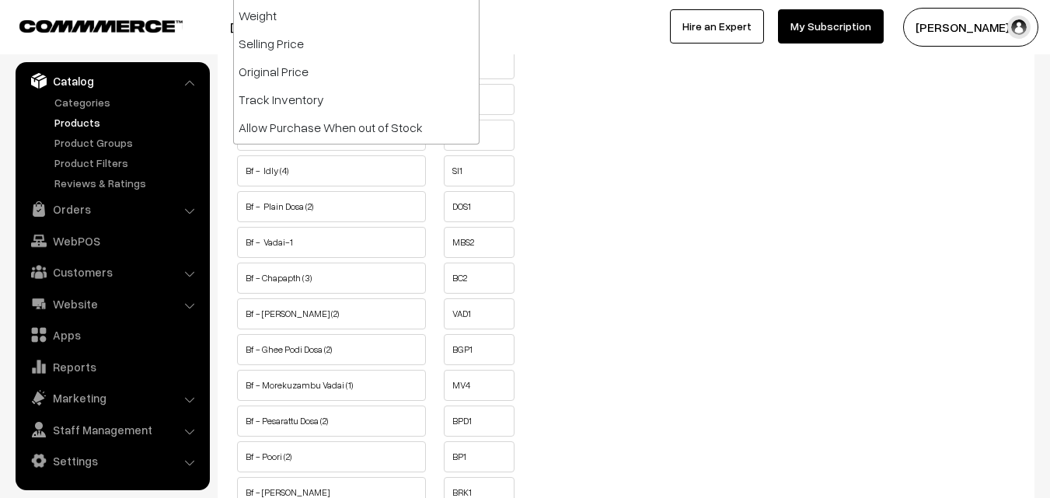
scroll to position [155, 0]
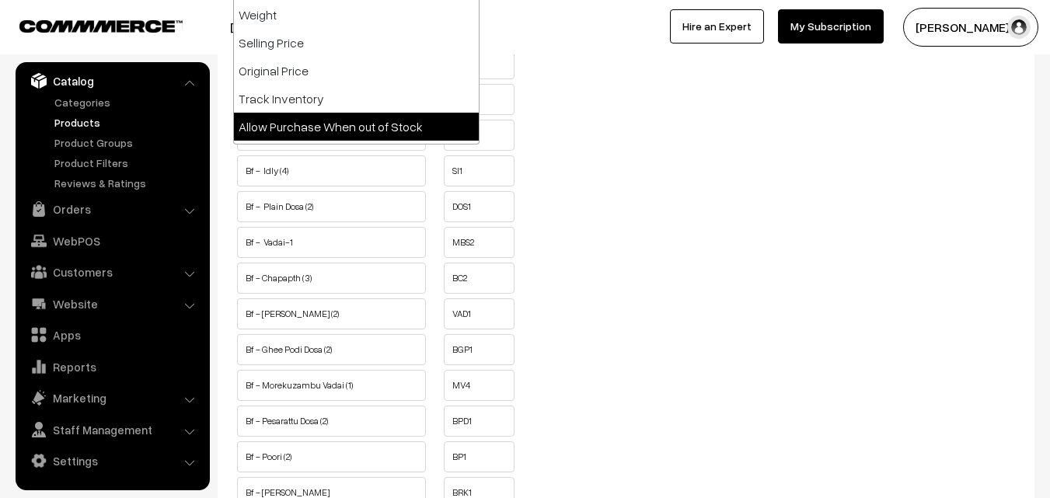
select select "allow-purchase"
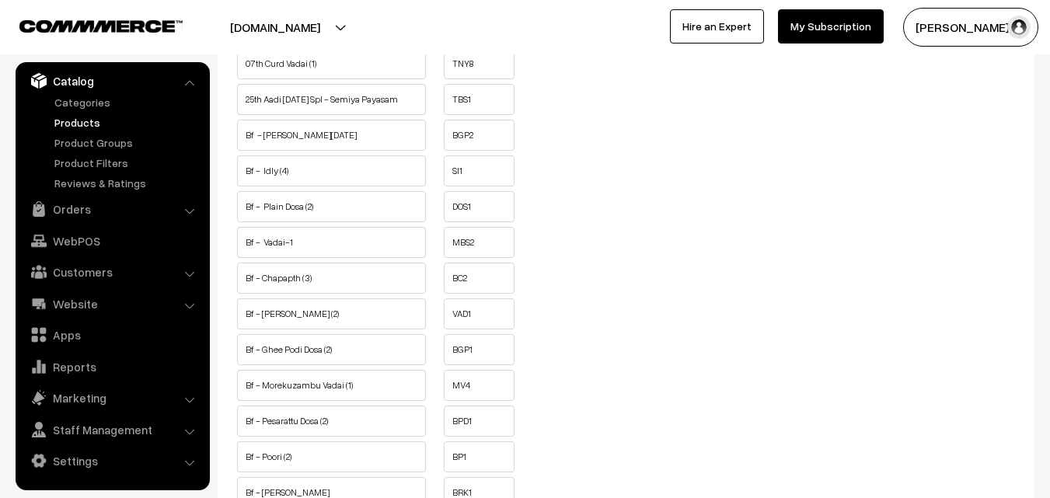
scroll to position [0, 0]
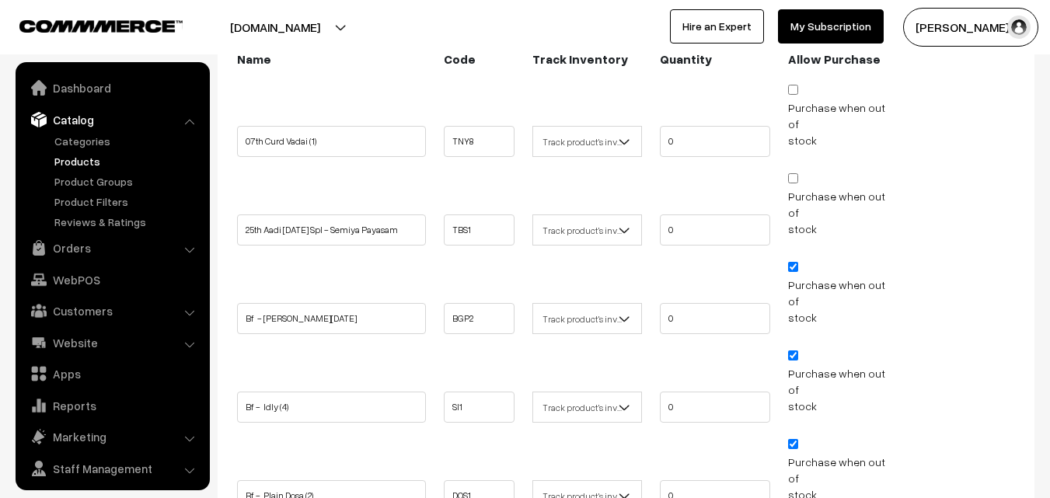
scroll to position [39, 0]
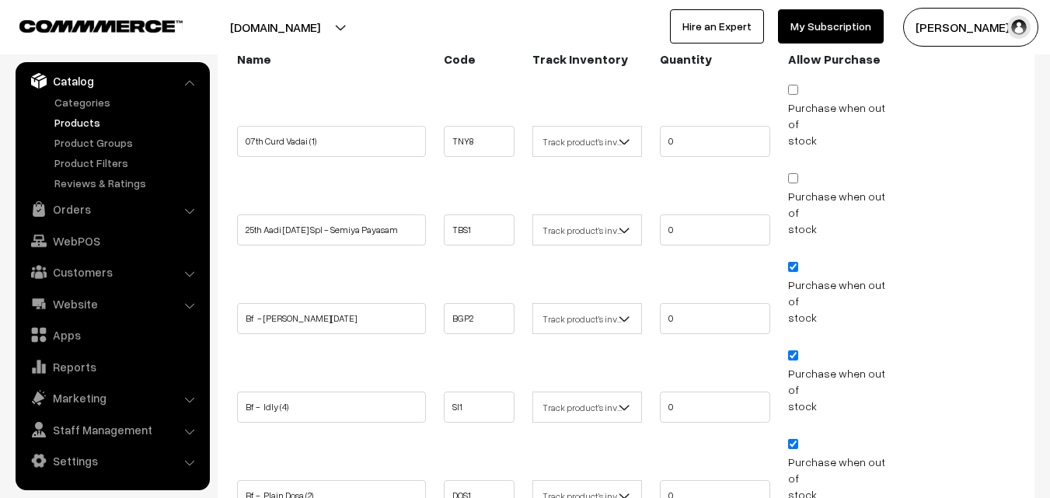
click at [790, 262] on input "Purchase when out of stock" at bounding box center [793, 267] width 10 height 10
checkbox input "false"
click at [792, 351] on input "Purchase when out of stock" at bounding box center [793, 356] width 10 height 10
checkbox input "false"
click at [792, 439] on input "Purchase when out of stock" at bounding box center [793, 444] width 10 height 10
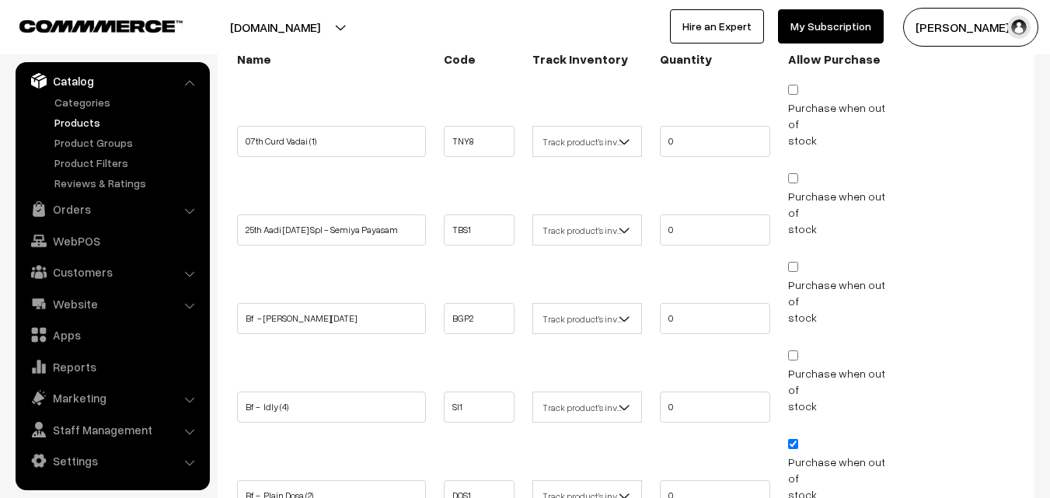
checkbox input "false"
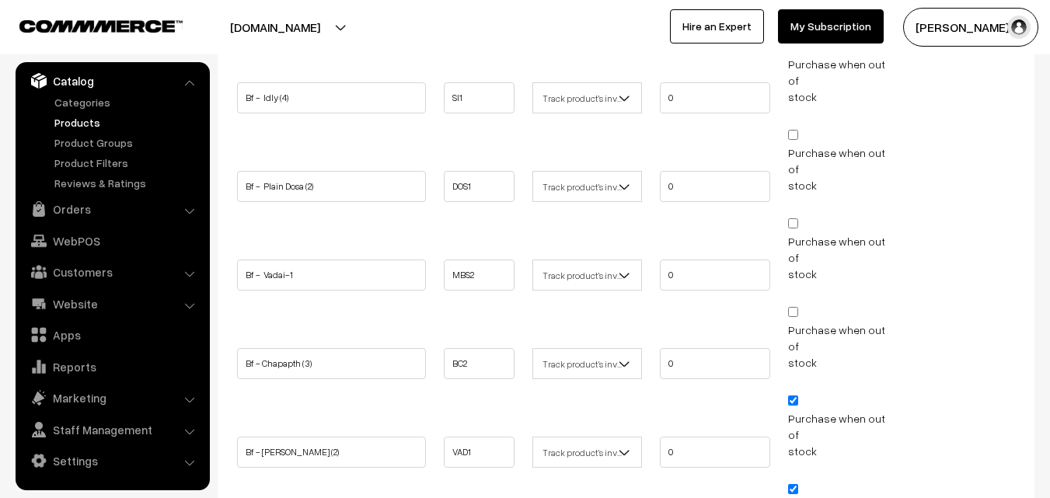
scroll to position [544, 0]
click at [795, 394] on input "Purchase when out of stock" at bounding box center [793, 399] width 10 height 10
checkbox input "false"
click at [795, 483] on input "Purchase when out of stock" at bounding box center [793, 488] width 10 height 10
checkbox input "false"
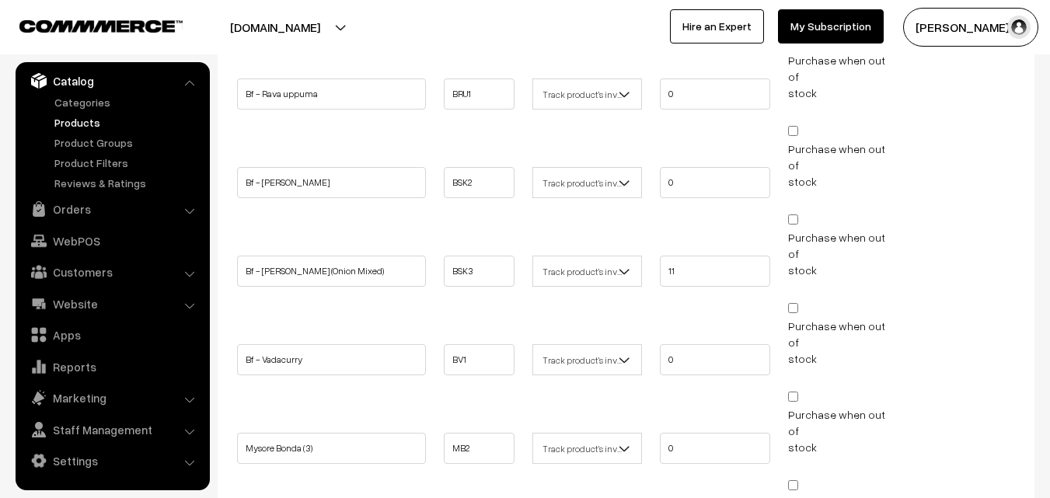
scroll to position [1504, 0]
